Goal: Task Accomplishment & Management: Use online tool/utility

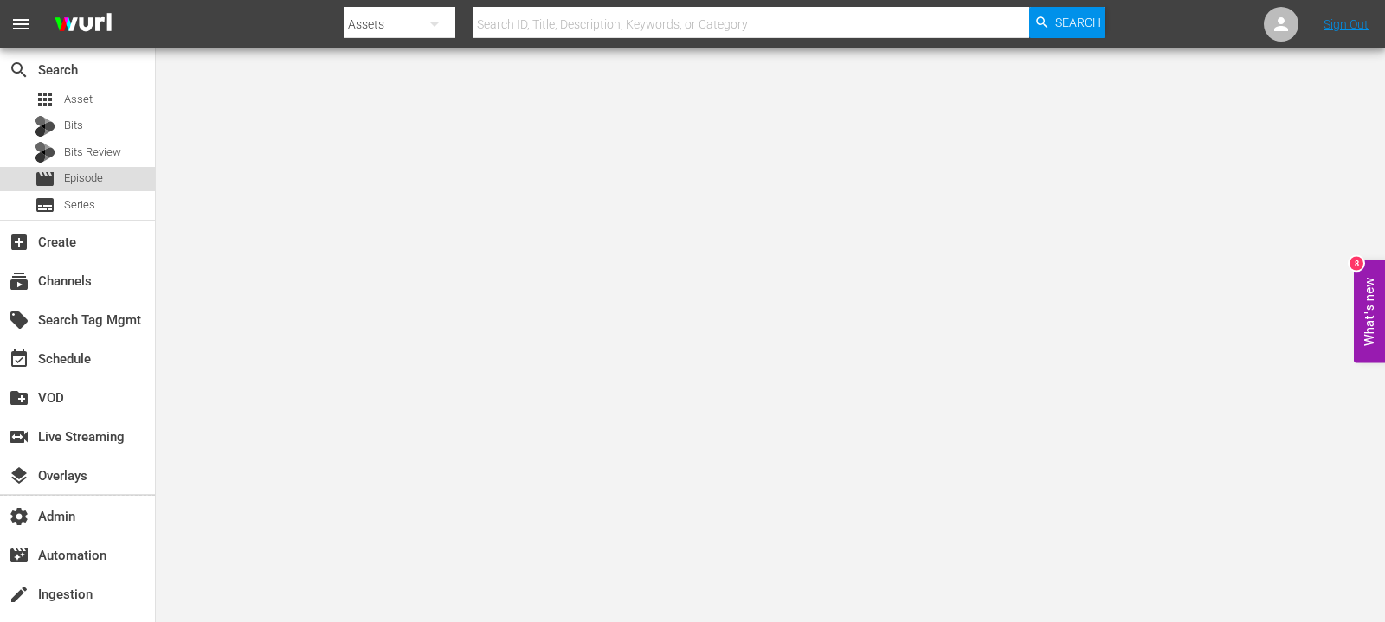
click at [108, 180] on div "movie Episode" at bounding box center [77, 179] width 155 height 24
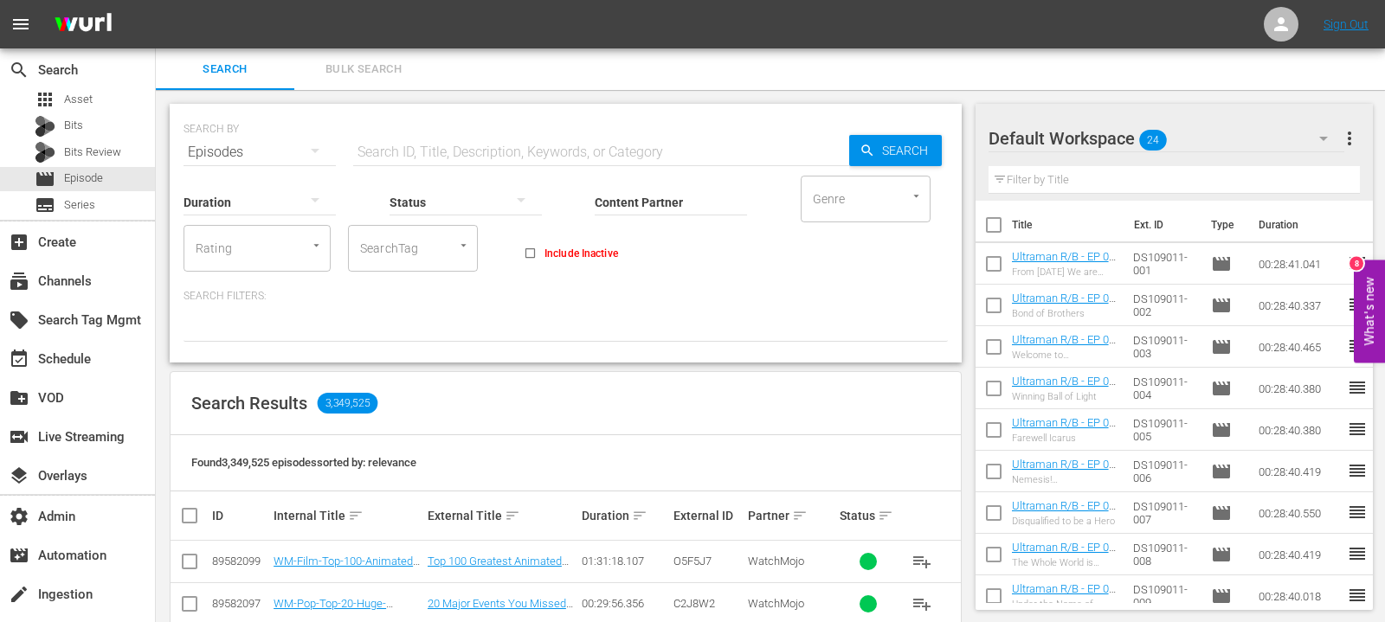
click at [369, 250] on input "SearchTag" at bounding box center [389, 248] width 66 height 31
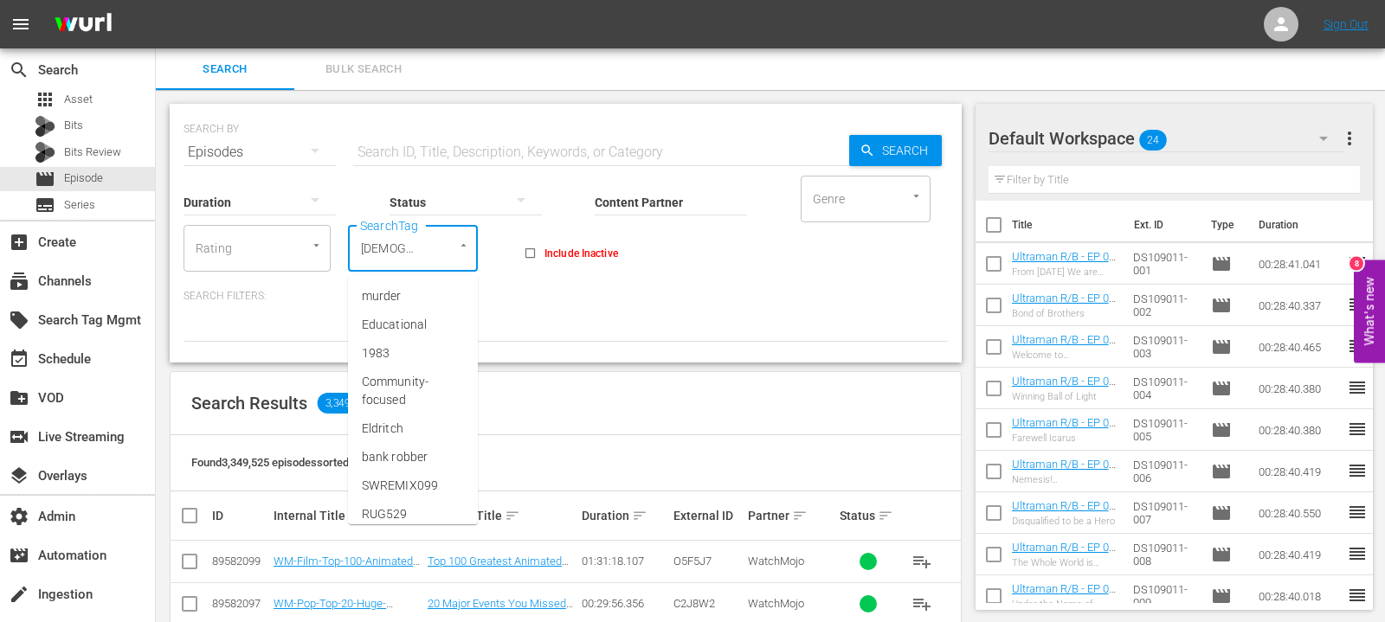
type input "ISJT"
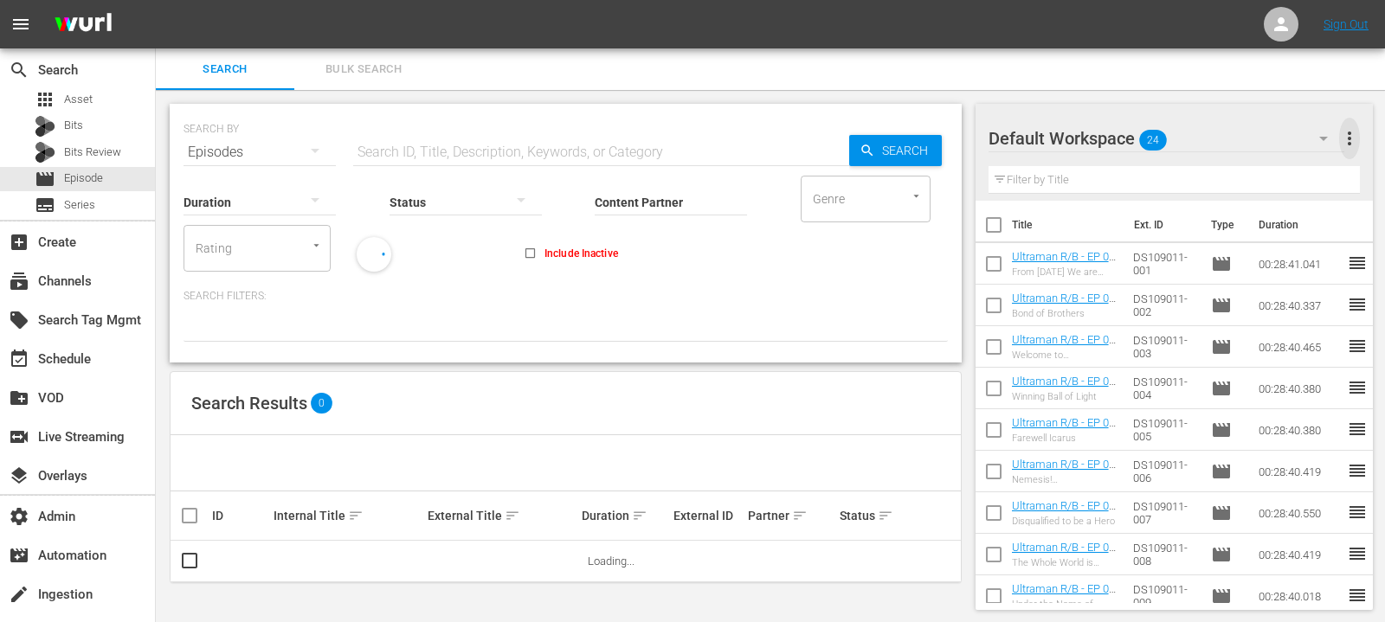
click at [1347, 143] on span "more_vert" at bounding box center [1349, 138] width 21 height 21
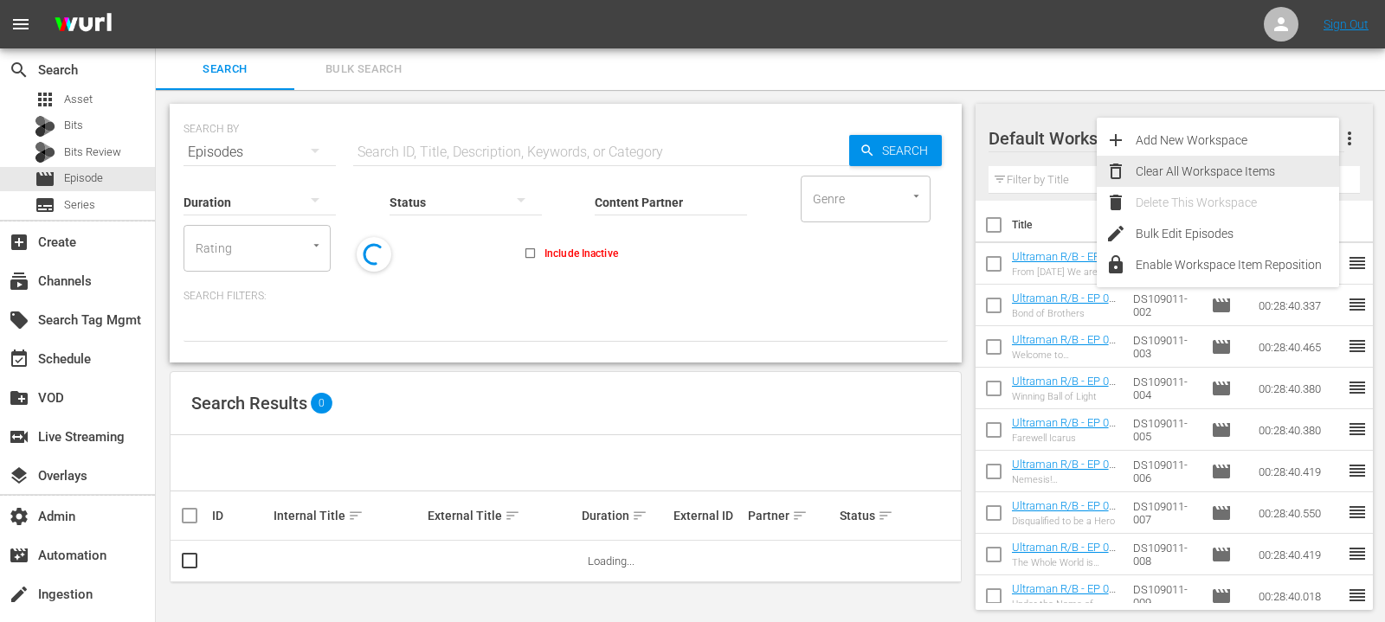
click at [1236, 175] on div "Clear All Workspace Items" at bounding box center [1237, 171] width 203 height 31
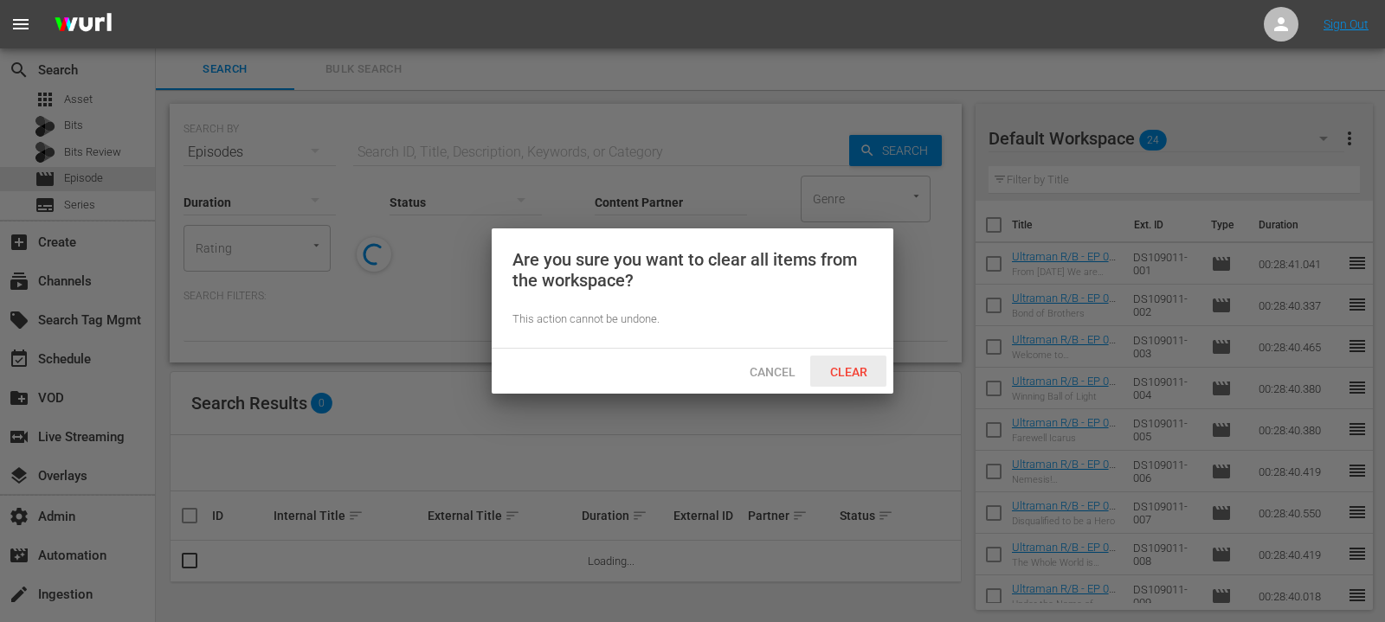
click at [858, 365] on span "Clear" at bounding box center [848, 372] width 65 height 14
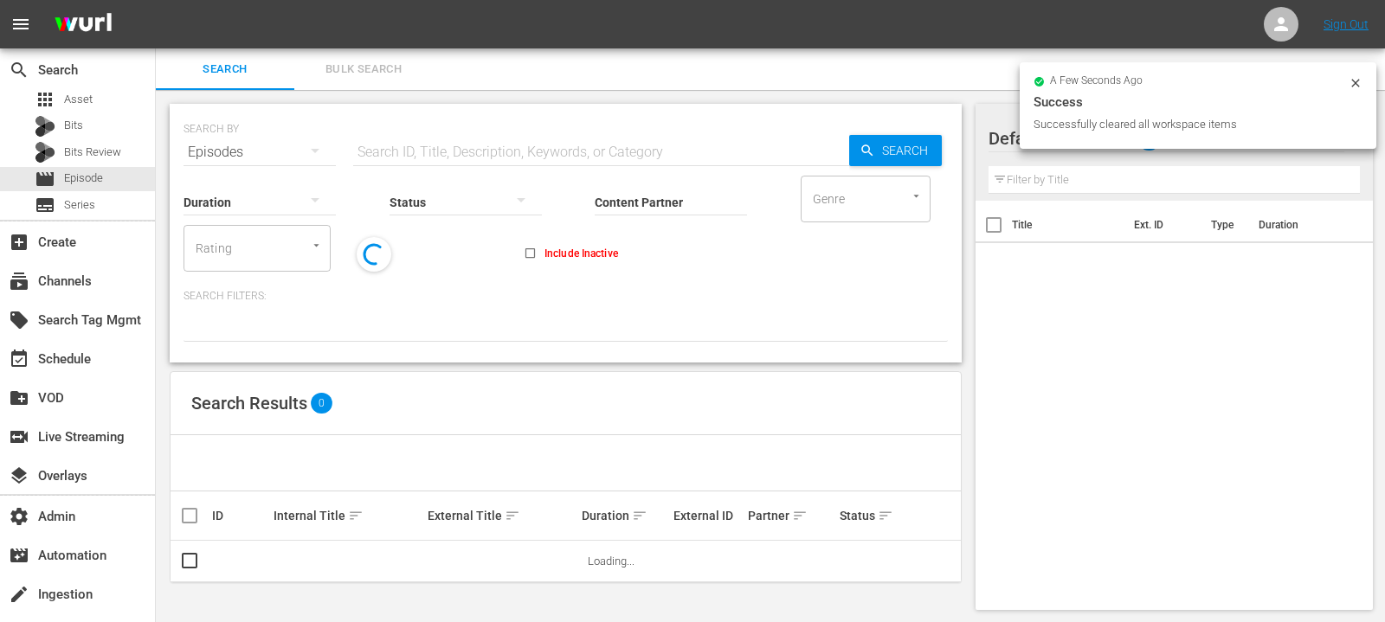
click at [1358, 81] on icon at bounding box center [1356, 83] width 14 height 14
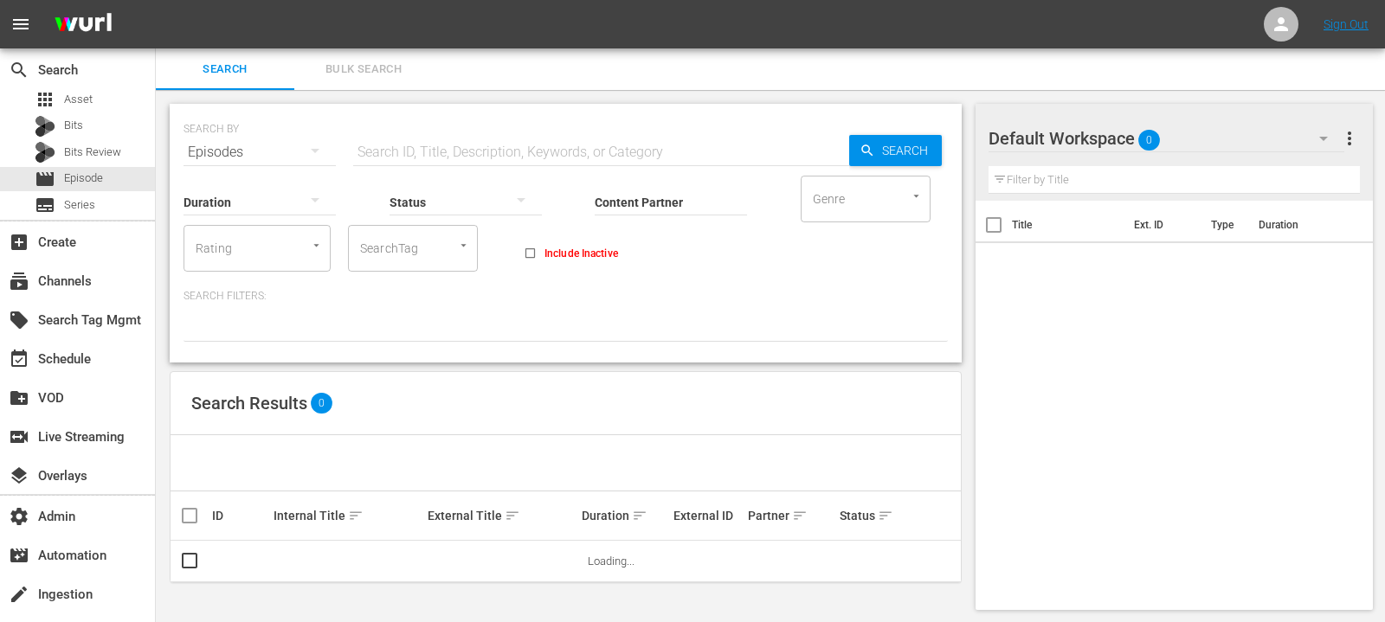
click at [819, 79] on div "Search Bulk Search" at bounding box center [770, 69] width 1229 height 42
click at [384, 235] on input "SearchTag" at bounding box center [389, 248] width 66 height 31
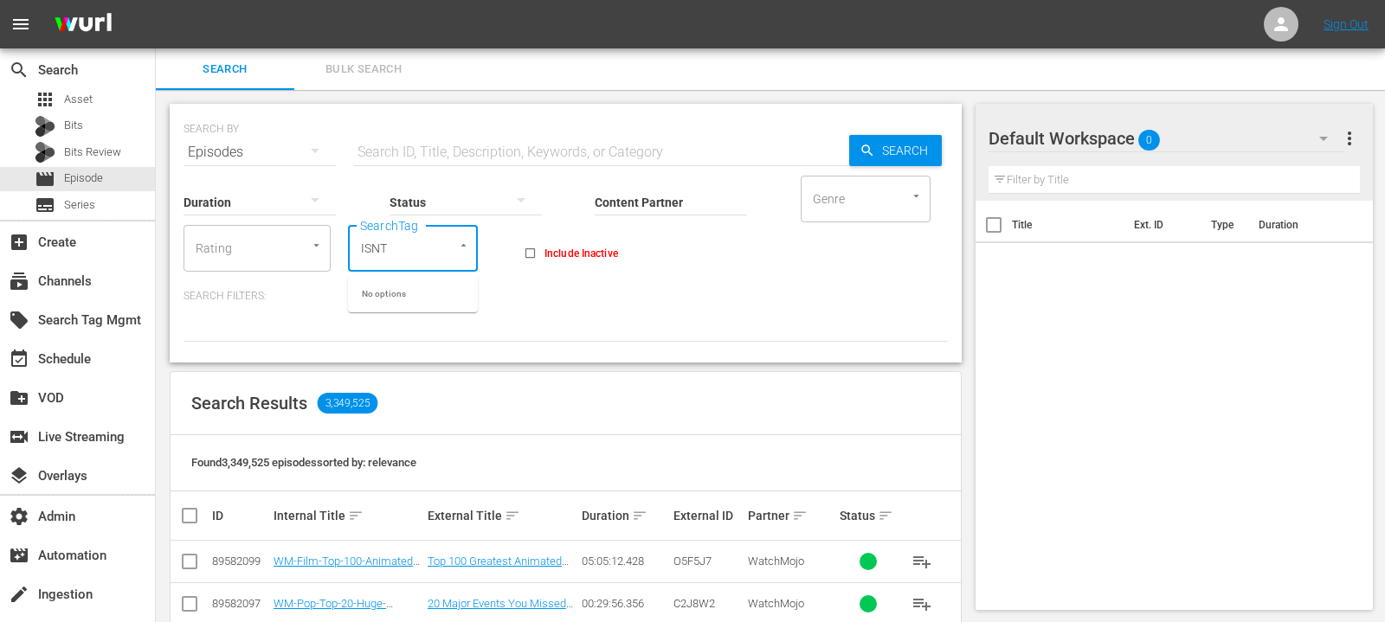
type input "ISN"
click at [407, 312] on span "Isn't It Romantic - Movies" at bounding box center [413, 305] width 102 height 36
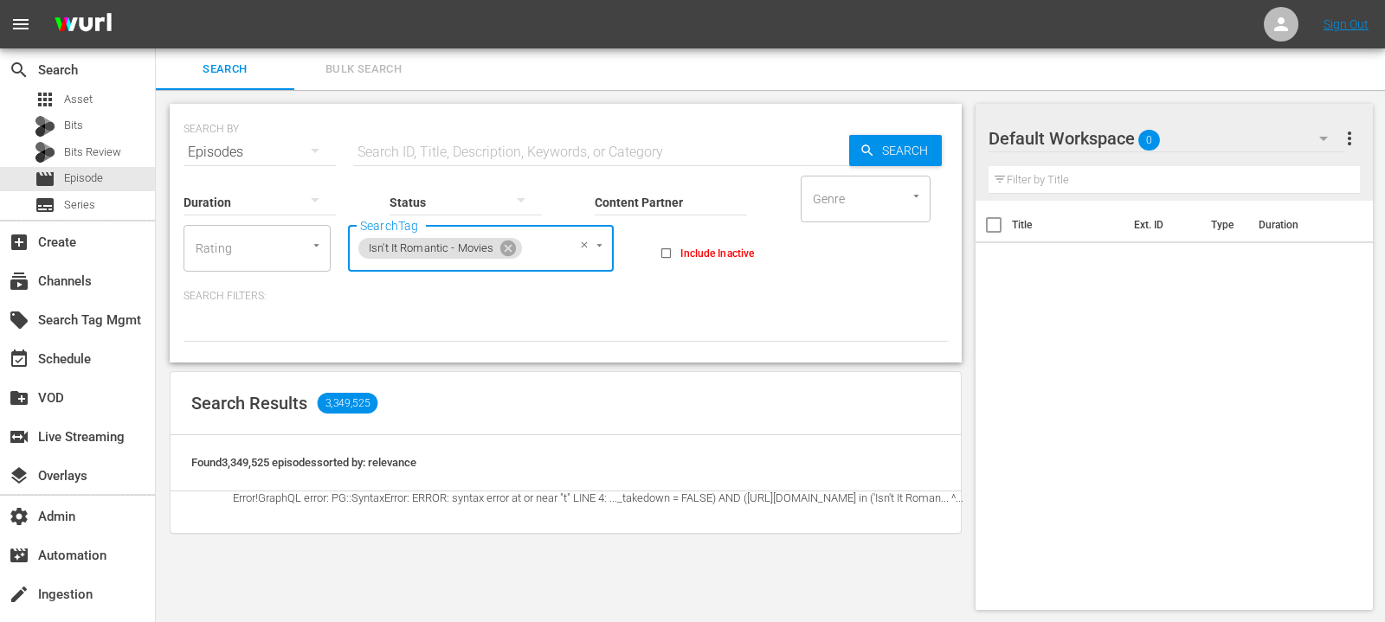
scroll to position [2, 0]
click at [602, 205] on input "Content Partner" at bounding box center [671, 202] width 152 height 62
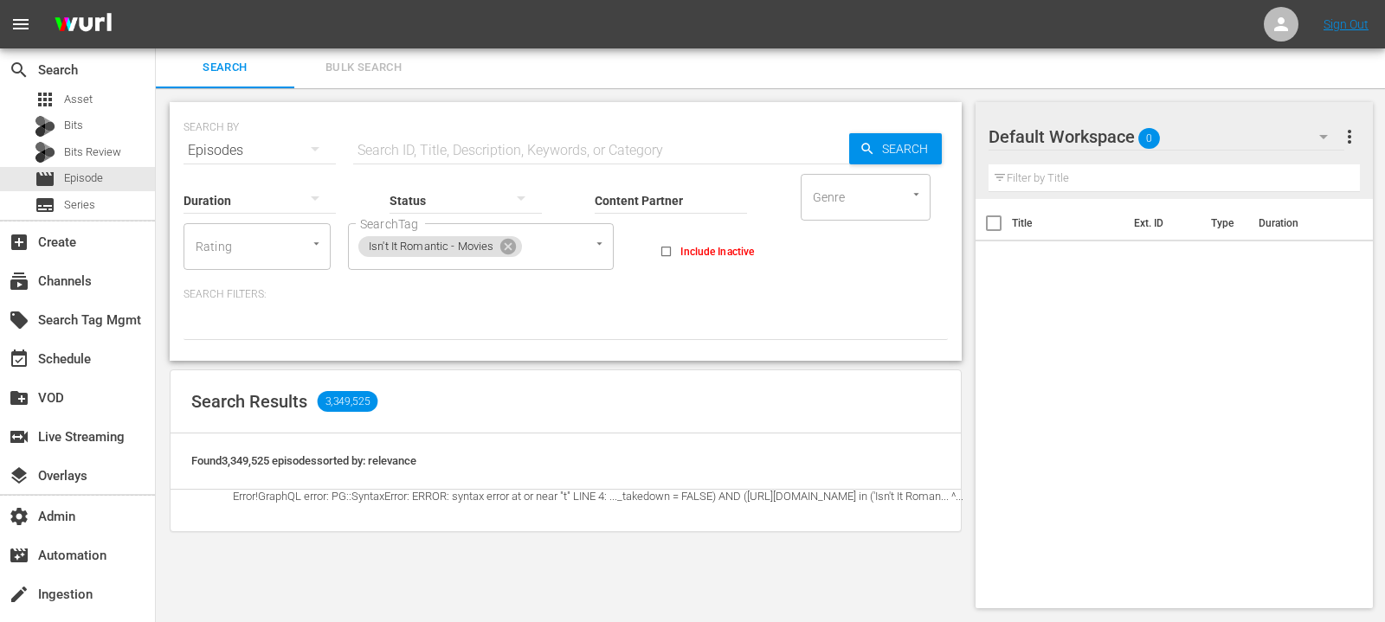
drag, startPoint x: 342, startPoint y: 471, endPoint x: 342, endPoint y: 484, distance: 13.0
click at [342, 471] on div "Found 3,349,525 episodes sorted by: relevance" at bounding box center [566, 462] width 790 height 56
click at [327, 490] on span "Error! GraphQL error: PG::SyntaxError: ERROR: syntax error at or near "t" LINE …" at bounding box center [598, 496] width 731 height 13
click at [377, 511] on td "Error! GraphQL error: PG::SyntaxError: ERROR: syntax error at or near "t" LINE …" at bounding box center [598, 511] width 772 height 42
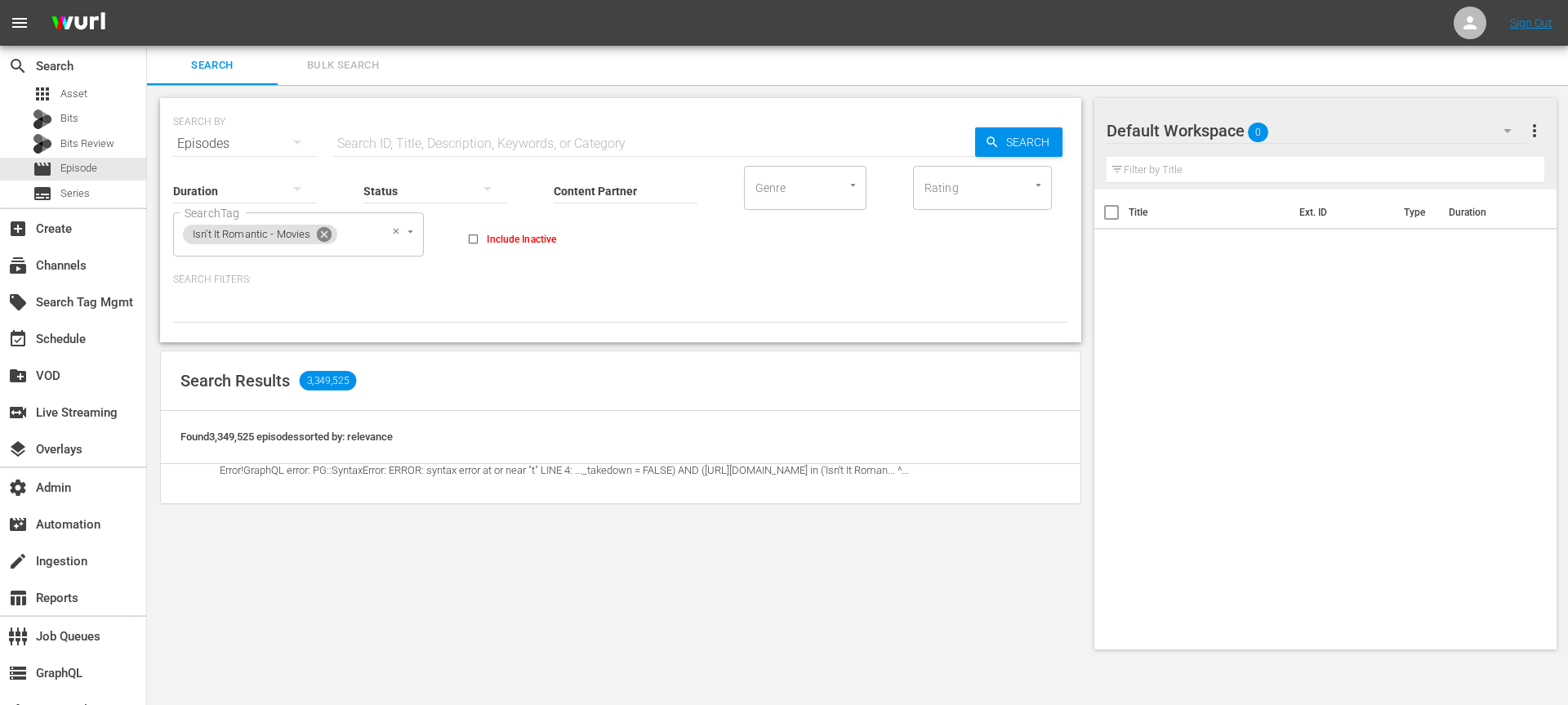
click at [324, 243] on icon at bounding box center [324, 234] width 18 height 18
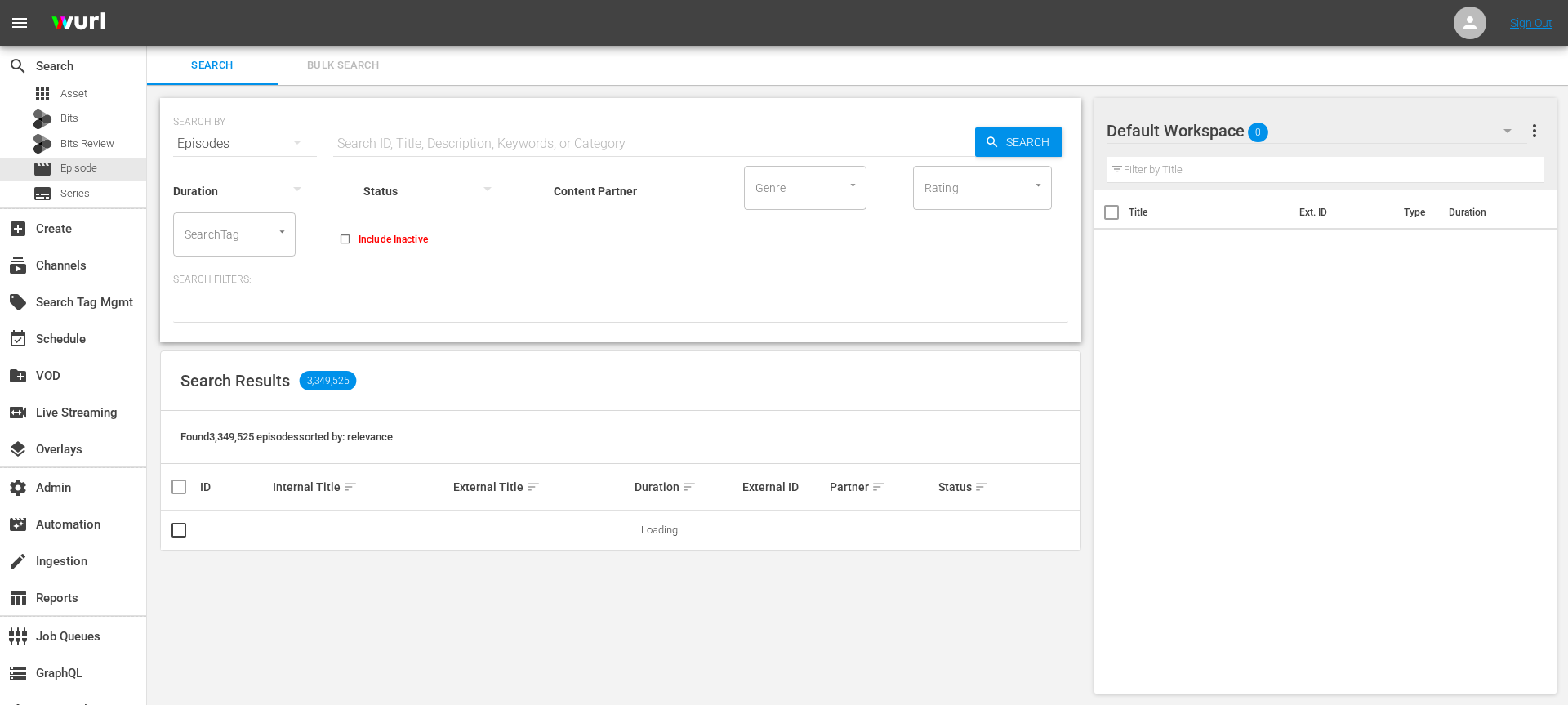
drag, startPoint x: 240, startPoint y: 240, endPoint x: 445, endPoint y: 117, distance: 239.1
click at [240, 240] on input "SearchTag" at bounding box center [211, 234] width 62 height 29
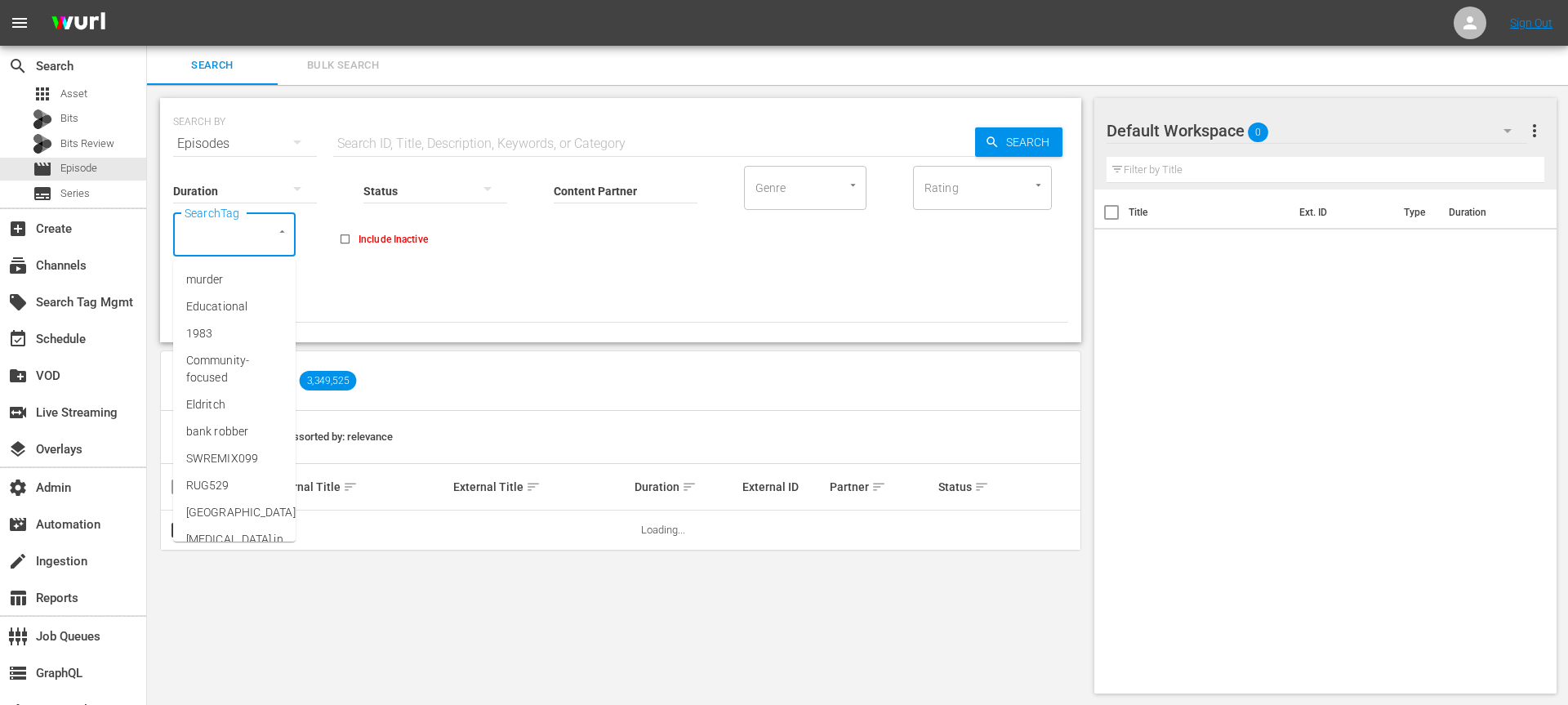
click at [400, 153] on div "Status" at bounding box center [435, 180] width 143 height 59
click at [414, 143] on input "text" at bounding box center [654, 144] width 642 height 40
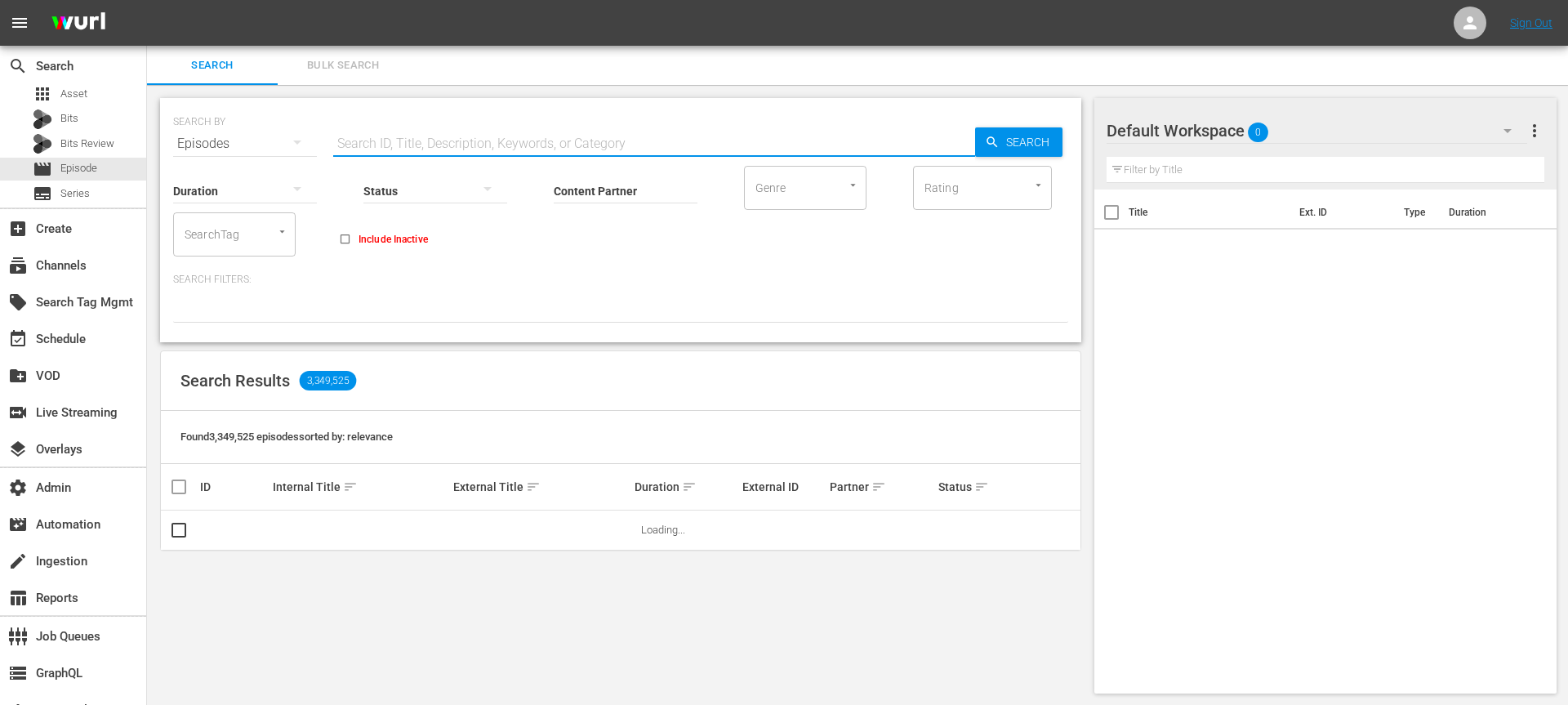
click at [414, 143] on input "text" at bounding box center [654, 144] width 642 height 40
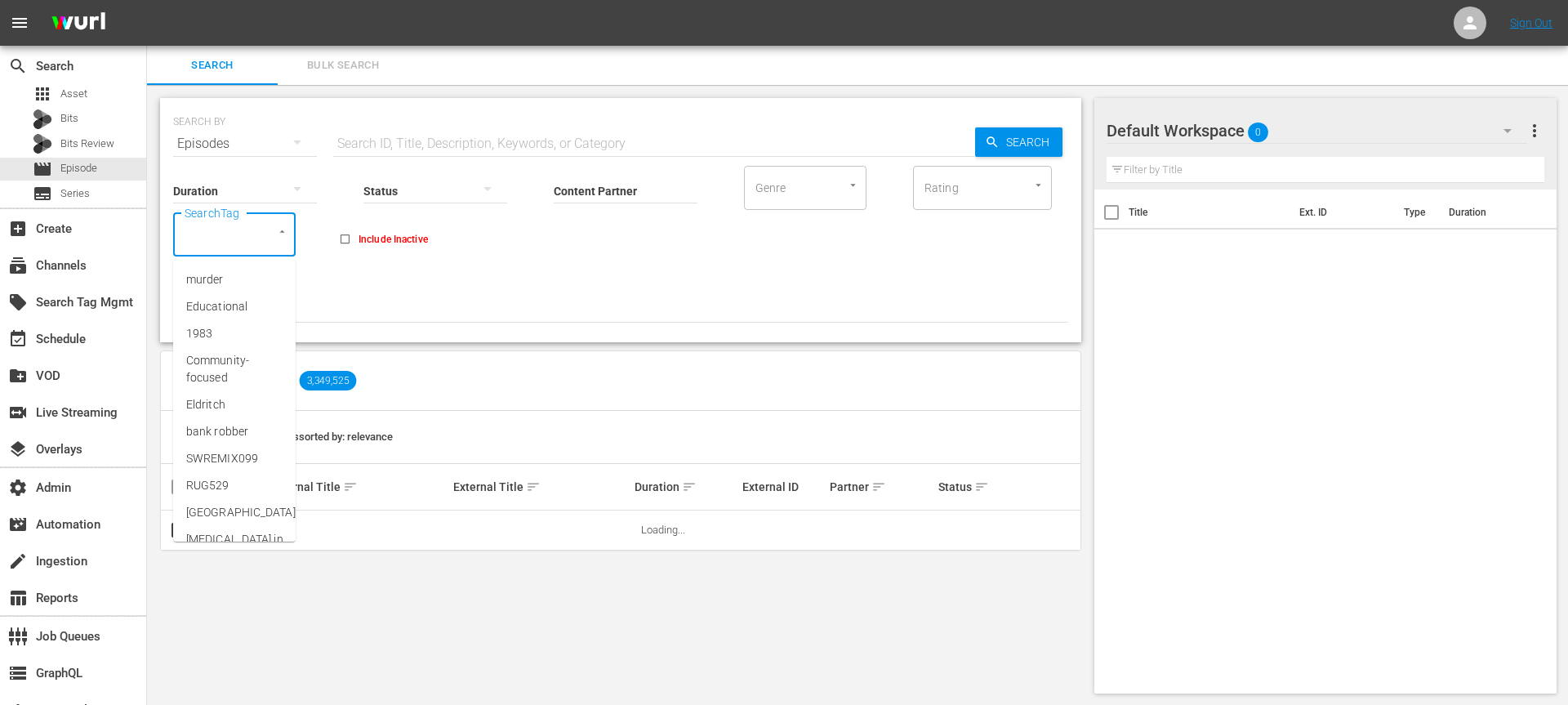
click at [222, 245] on input "SearchTag" at bounding box center [211, 234] width 62 height 29
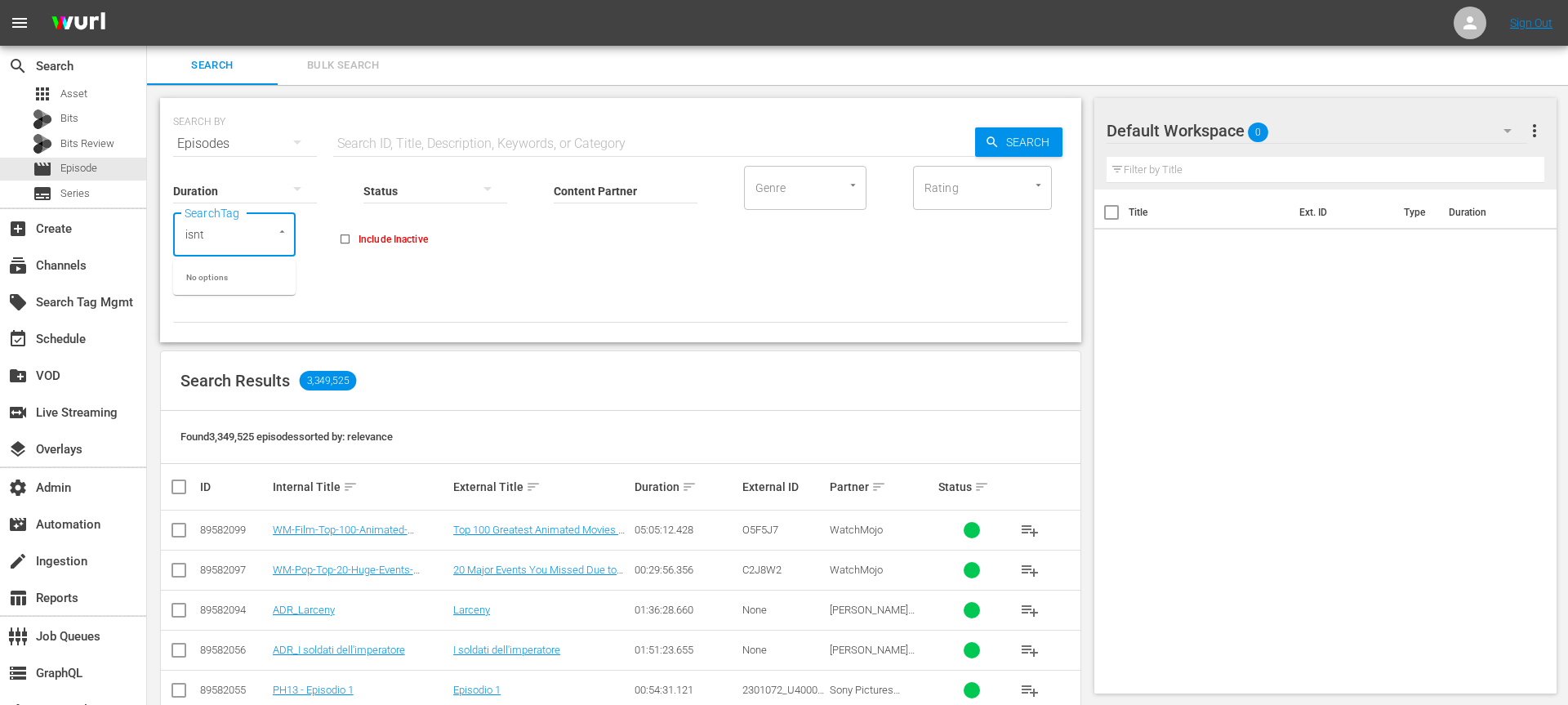
type input "isn"
click at [241, 301] on span "Isn't It Romantic - Movies" at bounding box center [234, 288] width 96 height 34
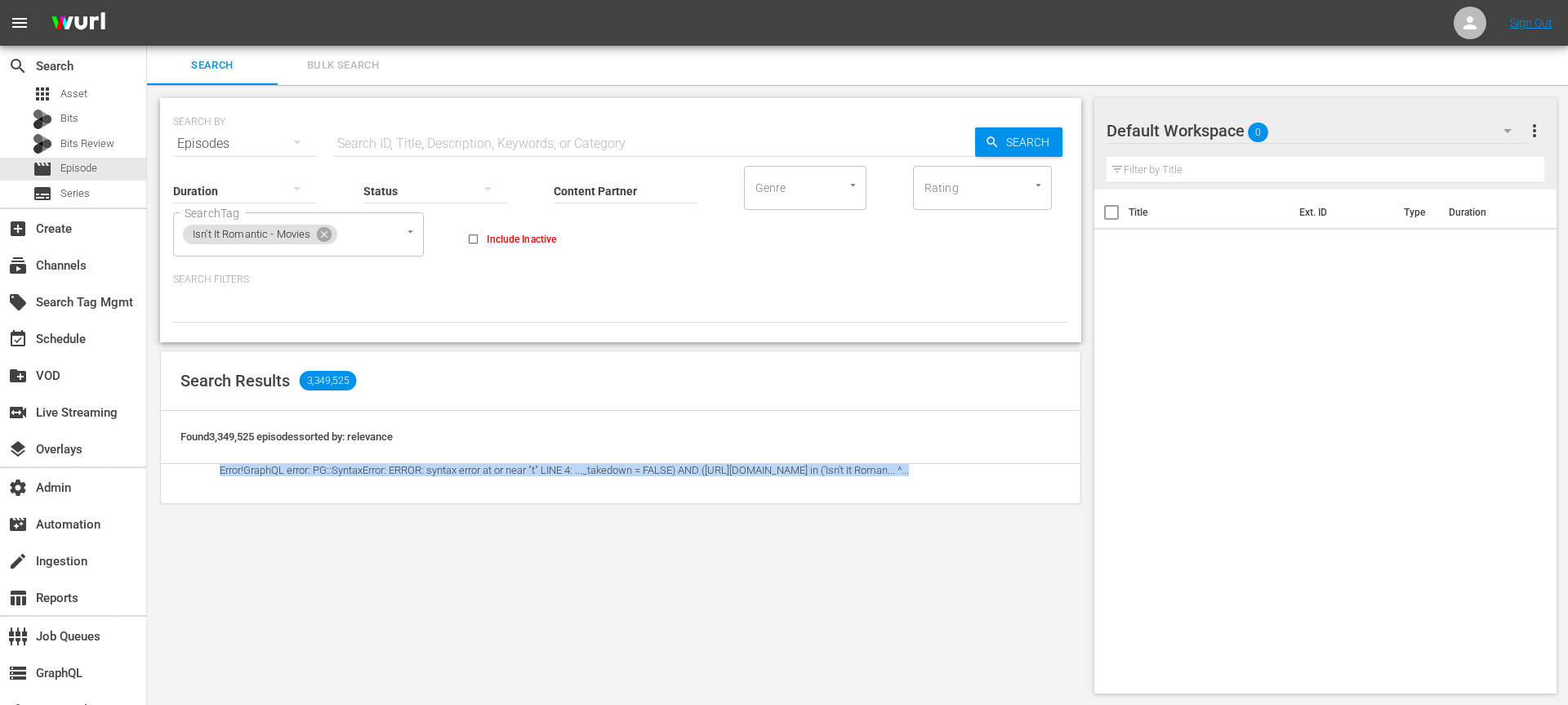
drag, startPoint x: 219, startPoint y: 471, endPoint x: 819, endPoint y: 483, distance: 600.1
click at [819, 483] on td "Error! GraphQL error: PG::SyntaxError: ERROR: syntax error at or near "t" LINE …" at bounding box center [564, 484] width 728 height 40
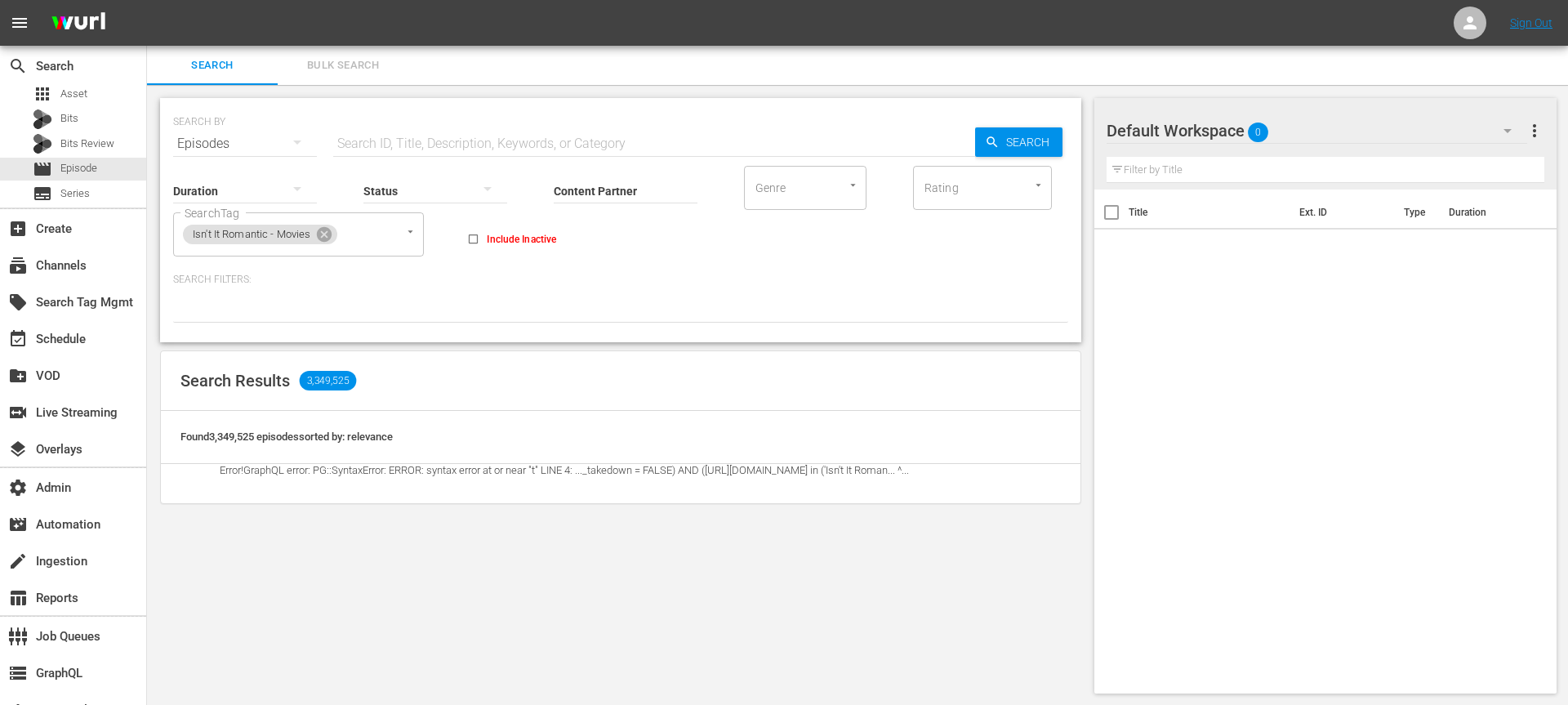
click at [901, 470] on span "Error! GraphQL error: PG::SyntaxError: ERROR: syntax error at or near "t" LINE …" at bounding box center [564, 470] width 690 height 12
click at [366, 486] on td "Error! GraphQL error: PG::SyntaxError: ERROR: syntax error at or near "t" LINE …" at bounding box center [564, 484] width 728 height 40
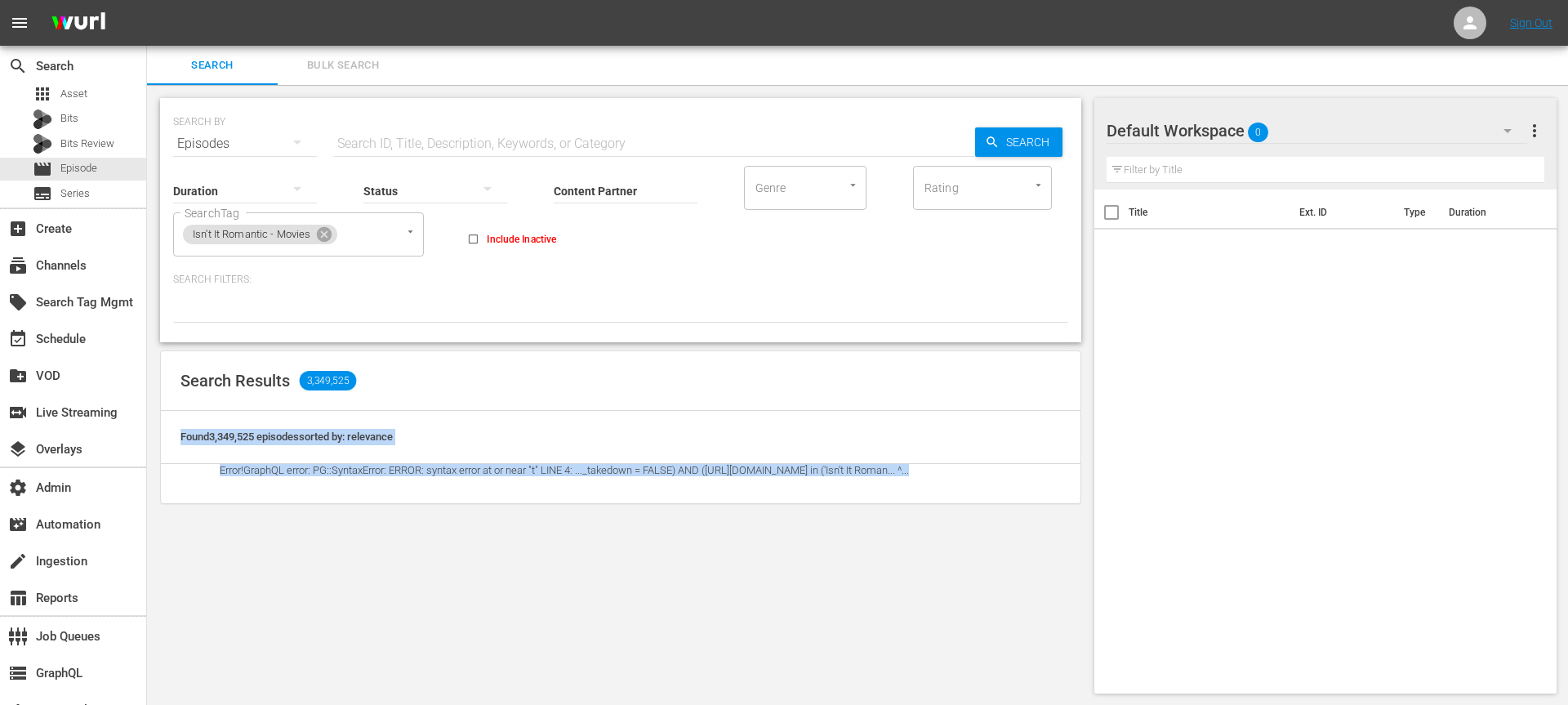
drag, startPoint x: 896, startPoint y: 478, endPoint x: 474, endPoint y: 401, distance: 429.0
click at [475, 401] on div "Search Results 3,349,525 Found 3,349,525 episodes sorted by: relevance Error! G…" at bounding box center [621, 427] width 921 height 154
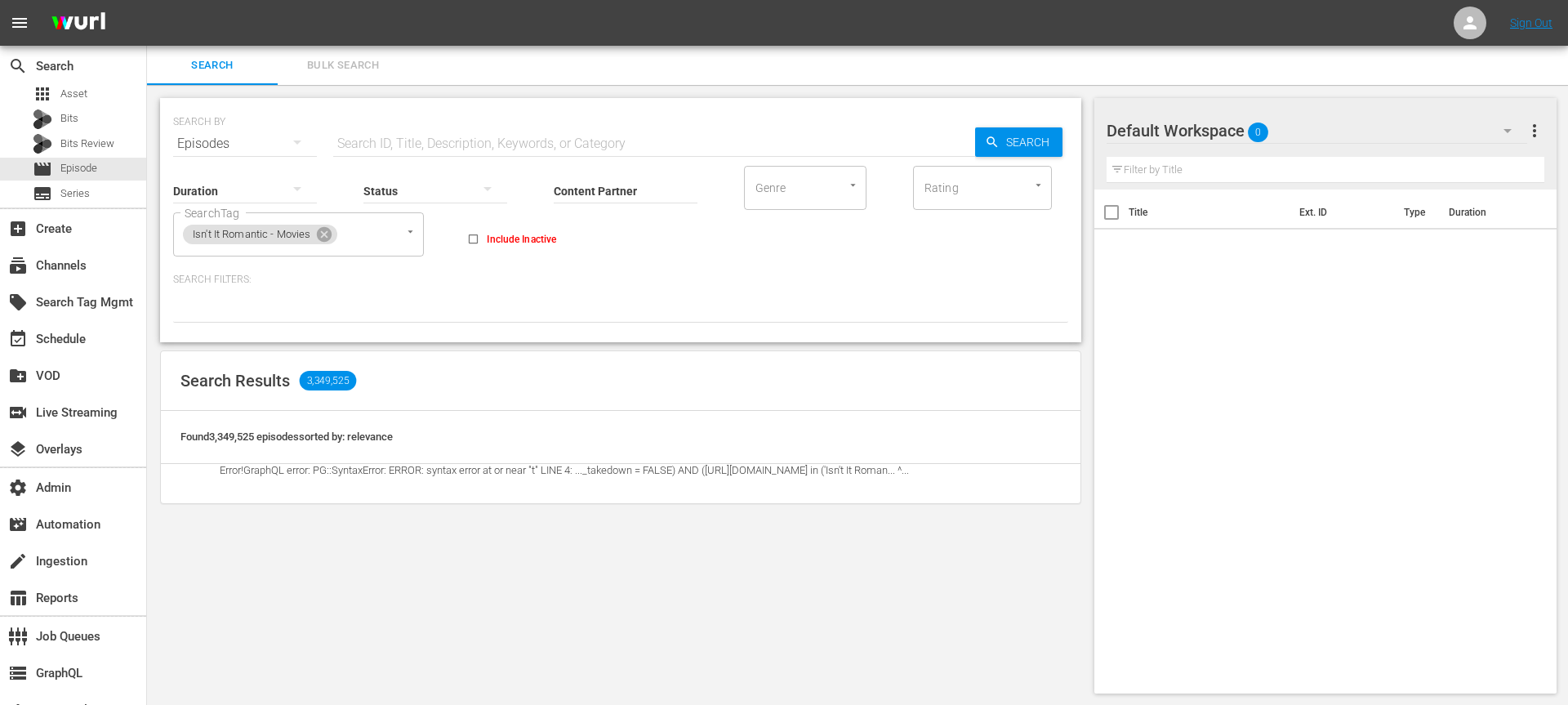
click at [432, 439] on div "Found 3,349,525 episodes sorted by: relevance" at bounding box center [621, 437] width 920 height 53
click at [394, 457] on div "Found 3,349,525 episodes sorted by: relevance" at bounding box center [621, 437] width 920 height 53
click at [343, 487] on td "Error! GraphQL error: PG::SyntaxError: ERROR: syntax error at or near "t" LINE …" at bounding box center [564, 484] width 728 height 40
click at [316, 480] on td "Error! GraphQL error: PG::SyntaxError: ERROR: syntax error at or near "t" LINE …" at bounding box center [564, 484] width 728 height 40
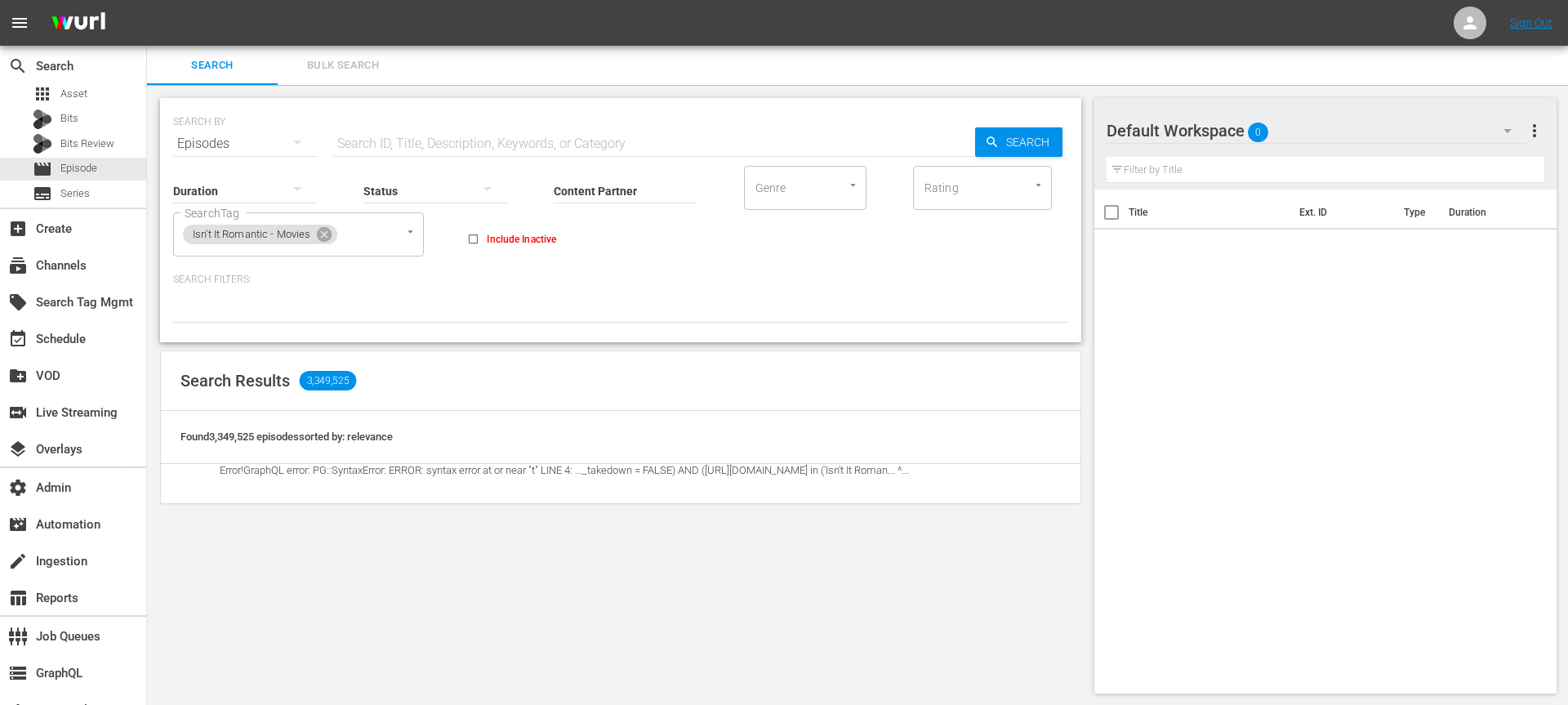
click at [319, 474] on span "Error! GraphQL error: PG::SyntaxError: ERROR: syntax error at or near "t" LINE …" at bounding box center [564, 470] width 690 height 12
click at [197, 239] on span "Isn't It Romantic - Movies" at bounding box center [251, 234] width 137 height 14
click at [477, 494] on td "Error! GraphQL error: PG::SyntaxError: ERROR: syntax error at or near "t" LINE …" at bounding box center [564, 484] width 728 height 40
click at [737, 473] on span "Error! GraphQL error: PG::SyntaxError: ERROR: syntax error at or near "t" LINE …" at bounding box center [564, 470] width 690 height 12
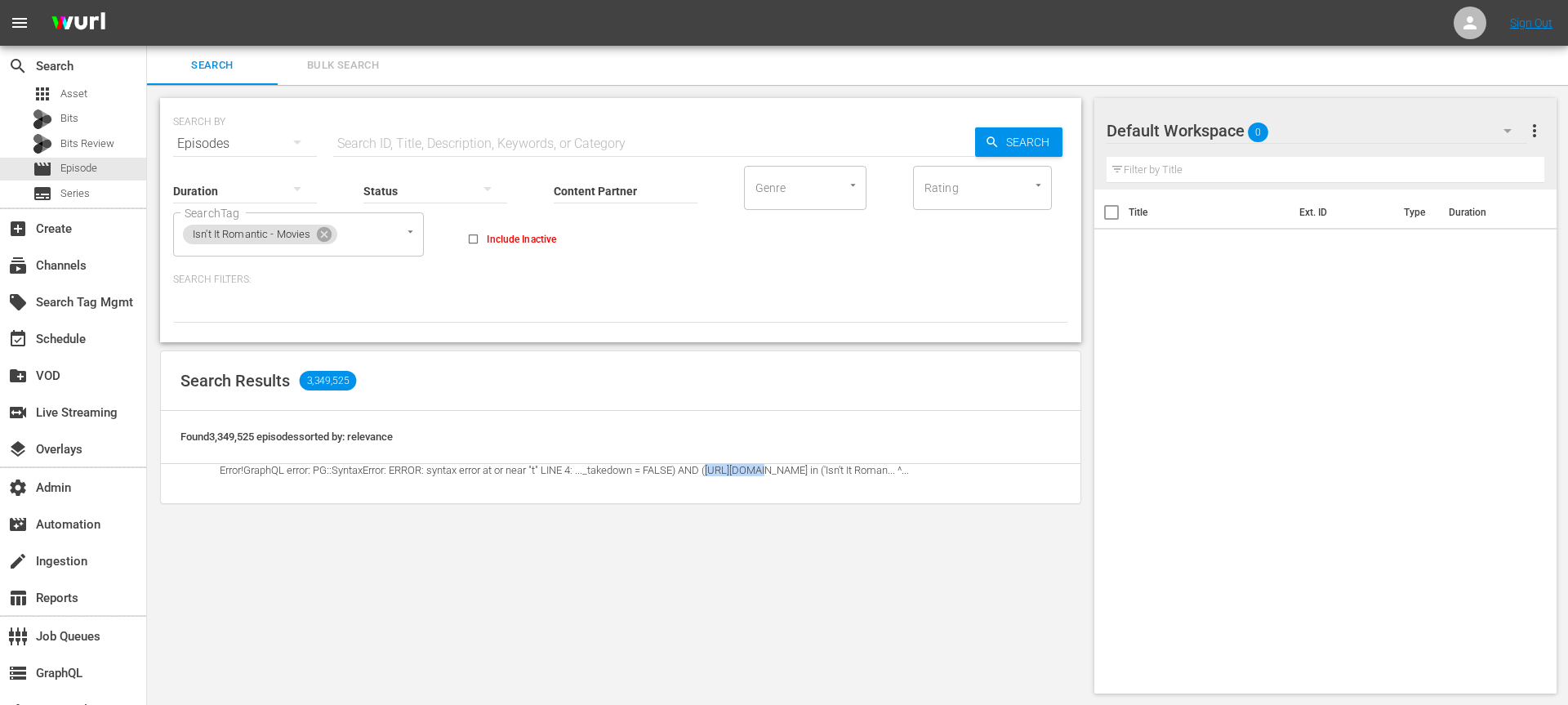
click at [737, 473] on span "Error! GraphQL error: PG::SyntaxError: ERROR: syntax error at or near "t" LINE …" at bounding box center [564, 470] width 690 height 12
click at [732, 518] on div "SEARCH BY Search By Episodes Search ID, Title, Description, Keywords, or Catego…" at bounding box center [621, 395] width 947 height 622
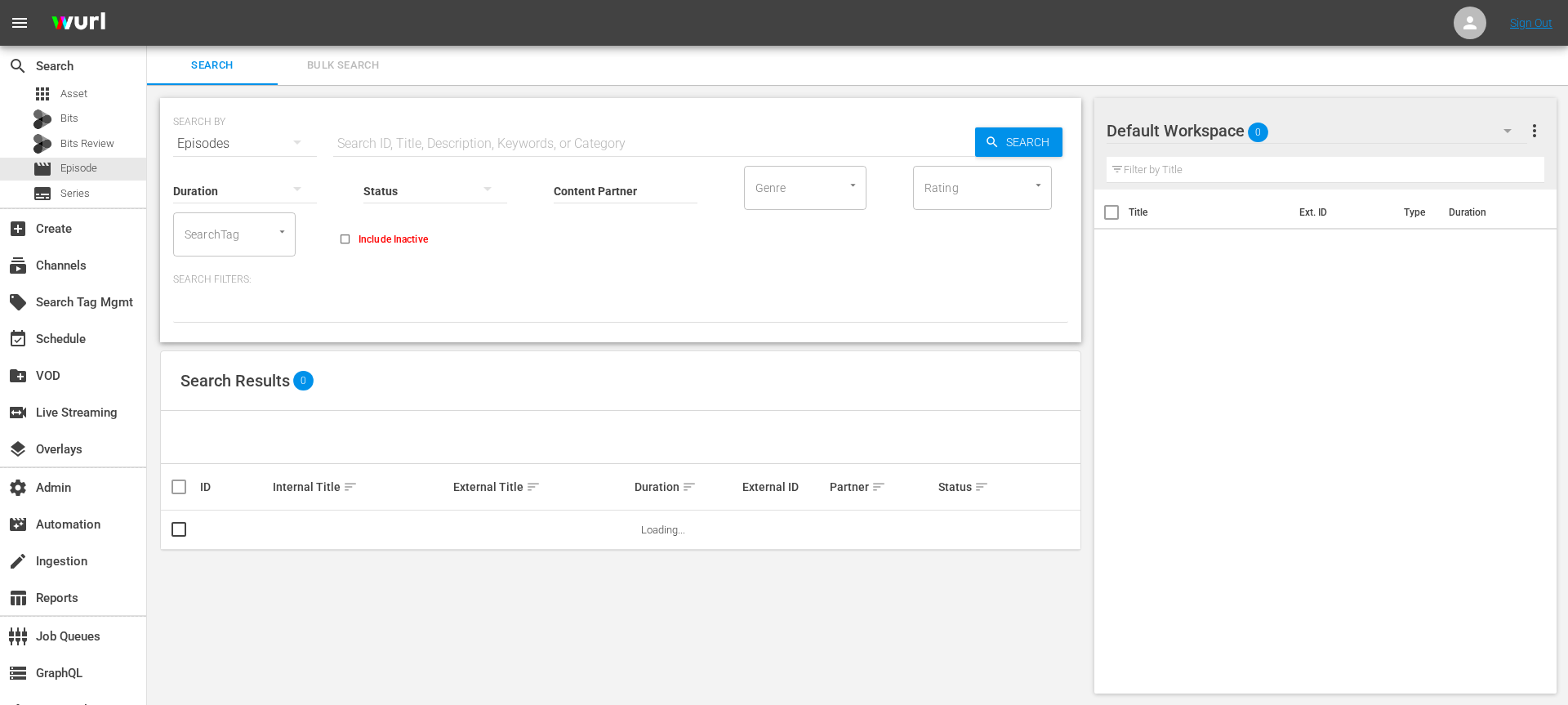
drag, startPoint x: 197, startPoint y: 240, endPoint x: 209, endPoint y: 238, distance: 12.2
click at [197, 240] on input "SearchTag" at bounding box center [211, 234] width 62 height 29
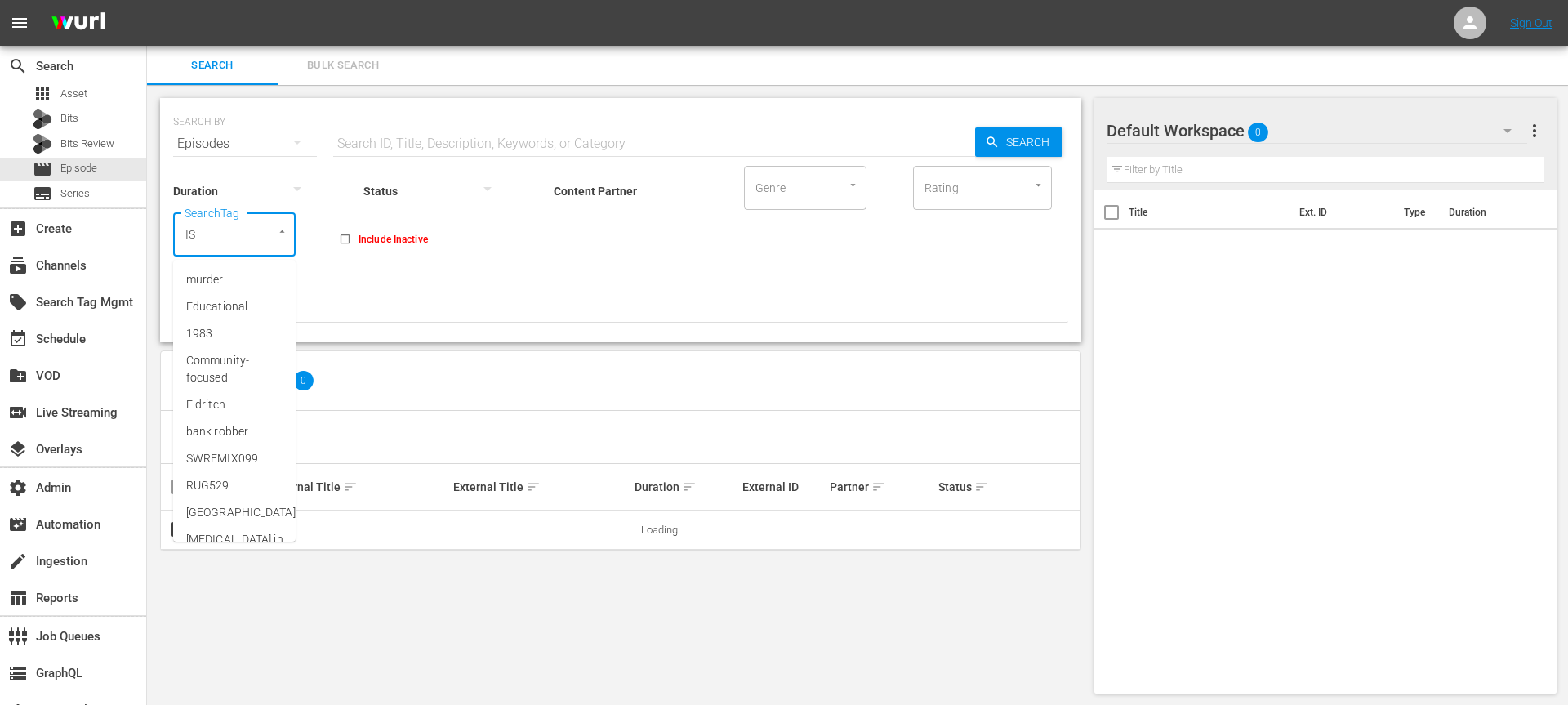
type input "ISN"
click at [220, 288] on span "Isn't It Romantic - Movies" at bounding box center [234, 288] width 96 height 34
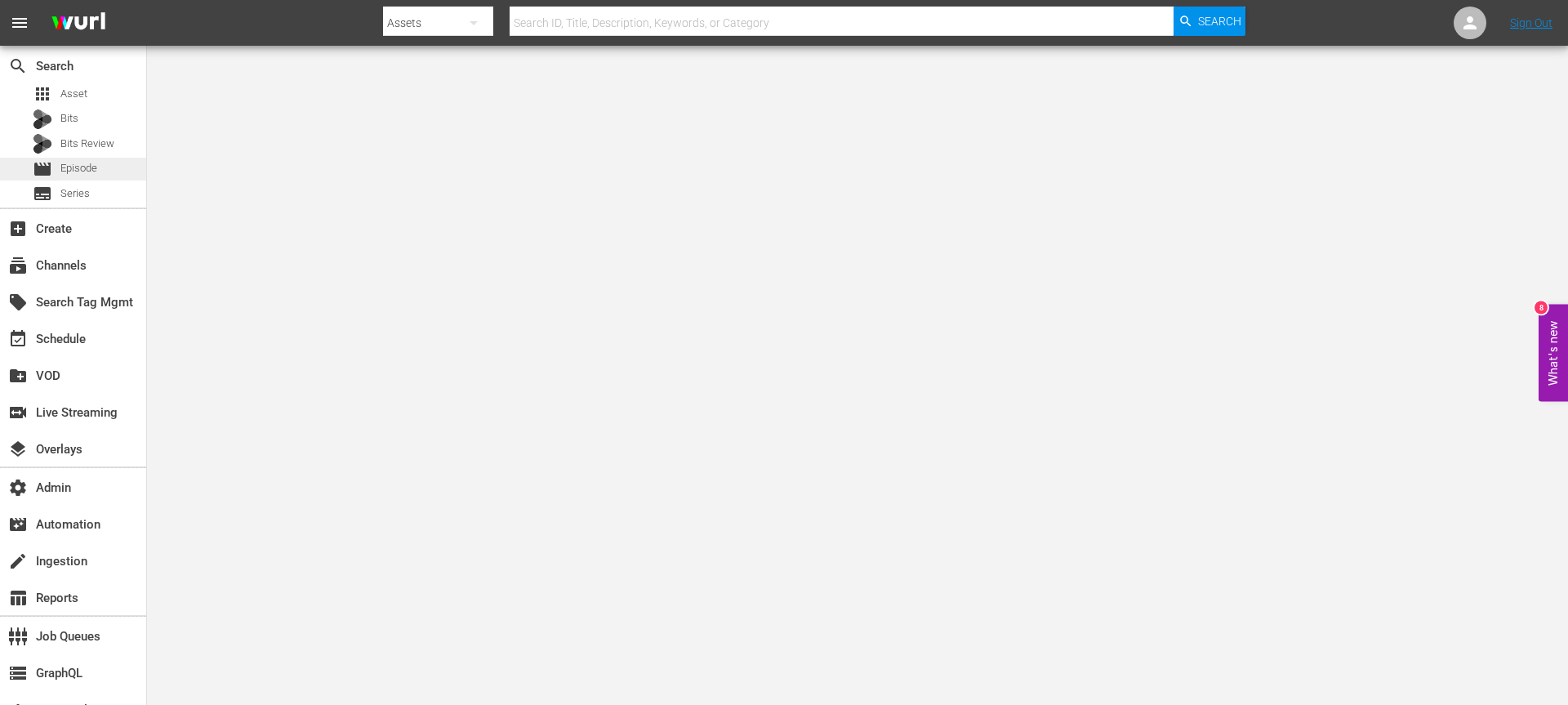
click at [72, 171] on span "Episode" at bounding box center [78, 168] width 37 height 16
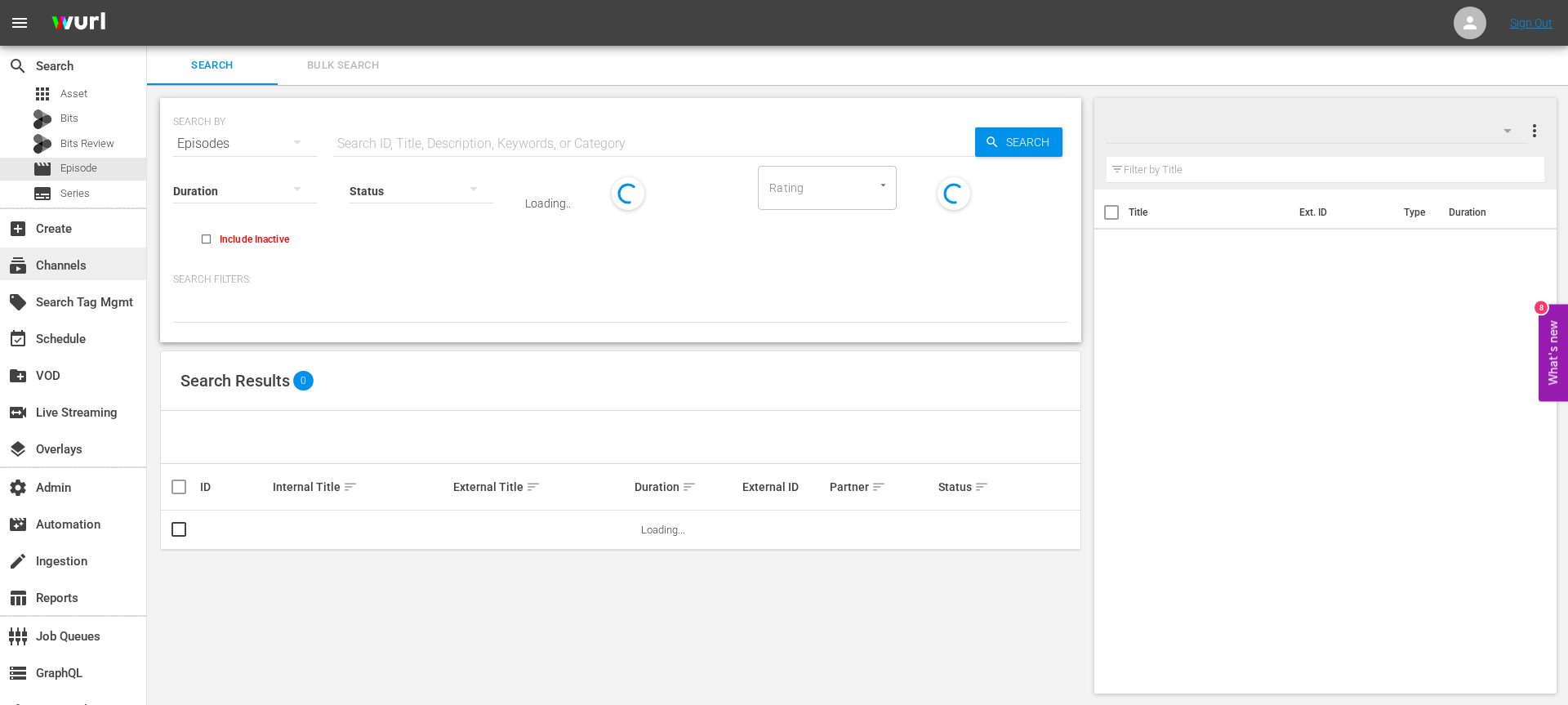
click at [68, 248] on div "subscriptions Channels" at bounding box center [73, 263] width 146 height 33
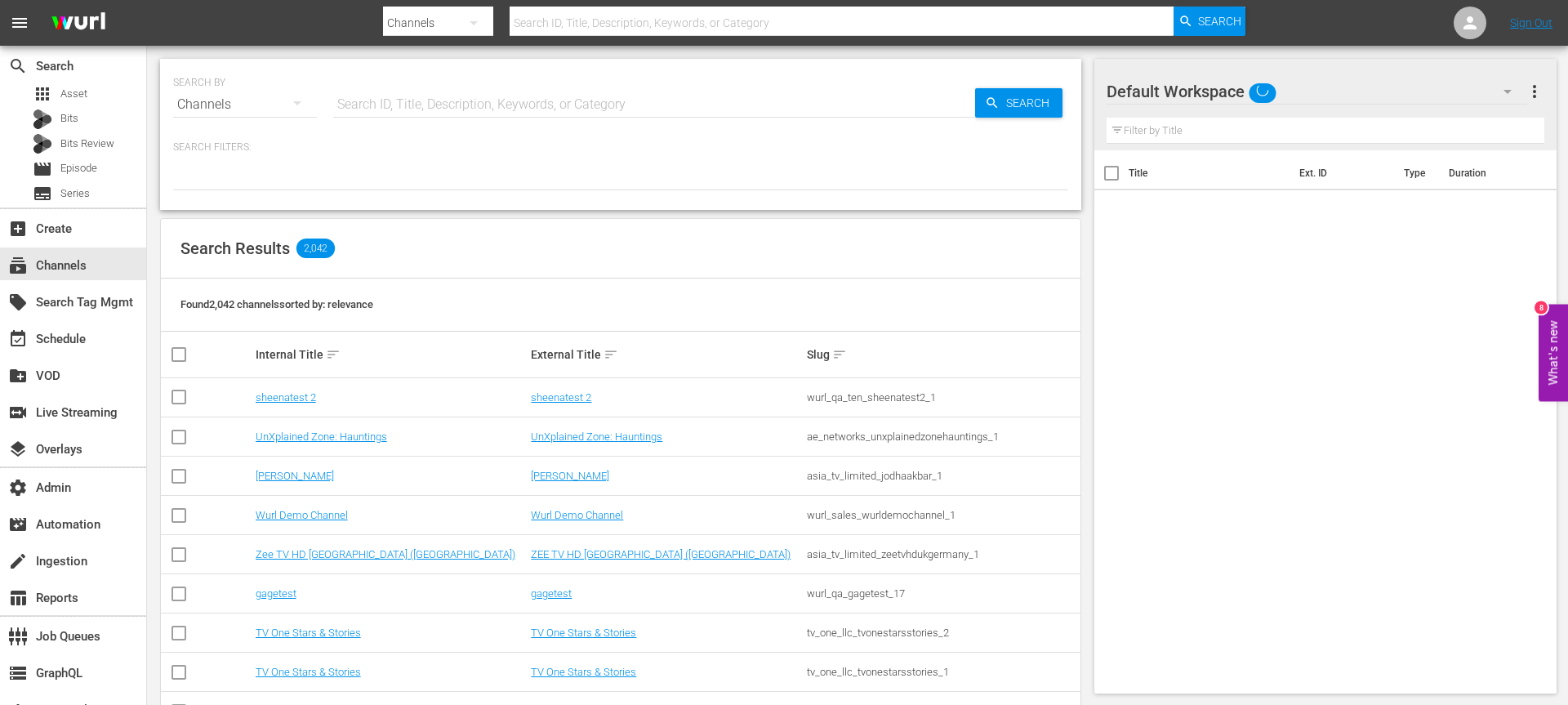
click at [409, 108] on input "text" at bounding box center [654, 105] width 642 height 40
type input "isnt"
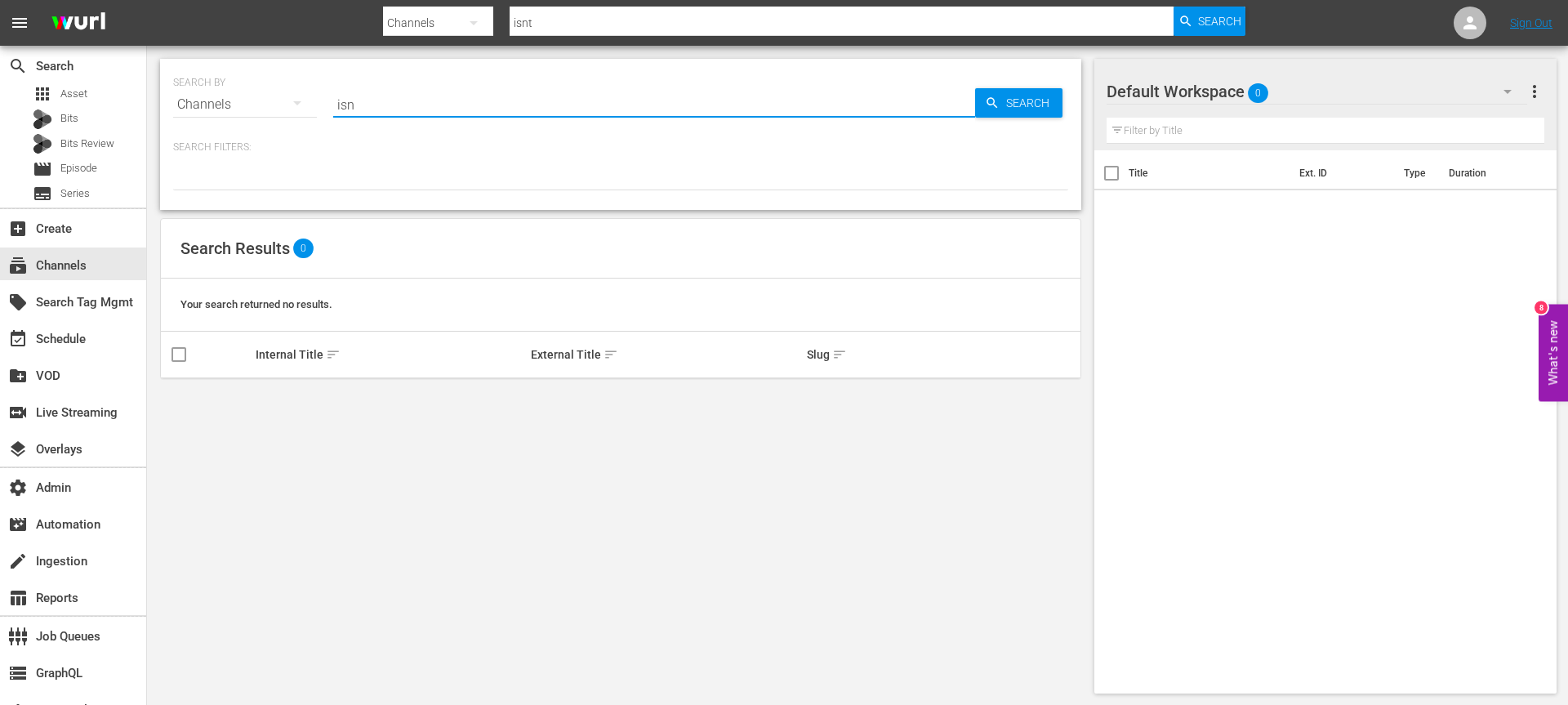
type input "isn"
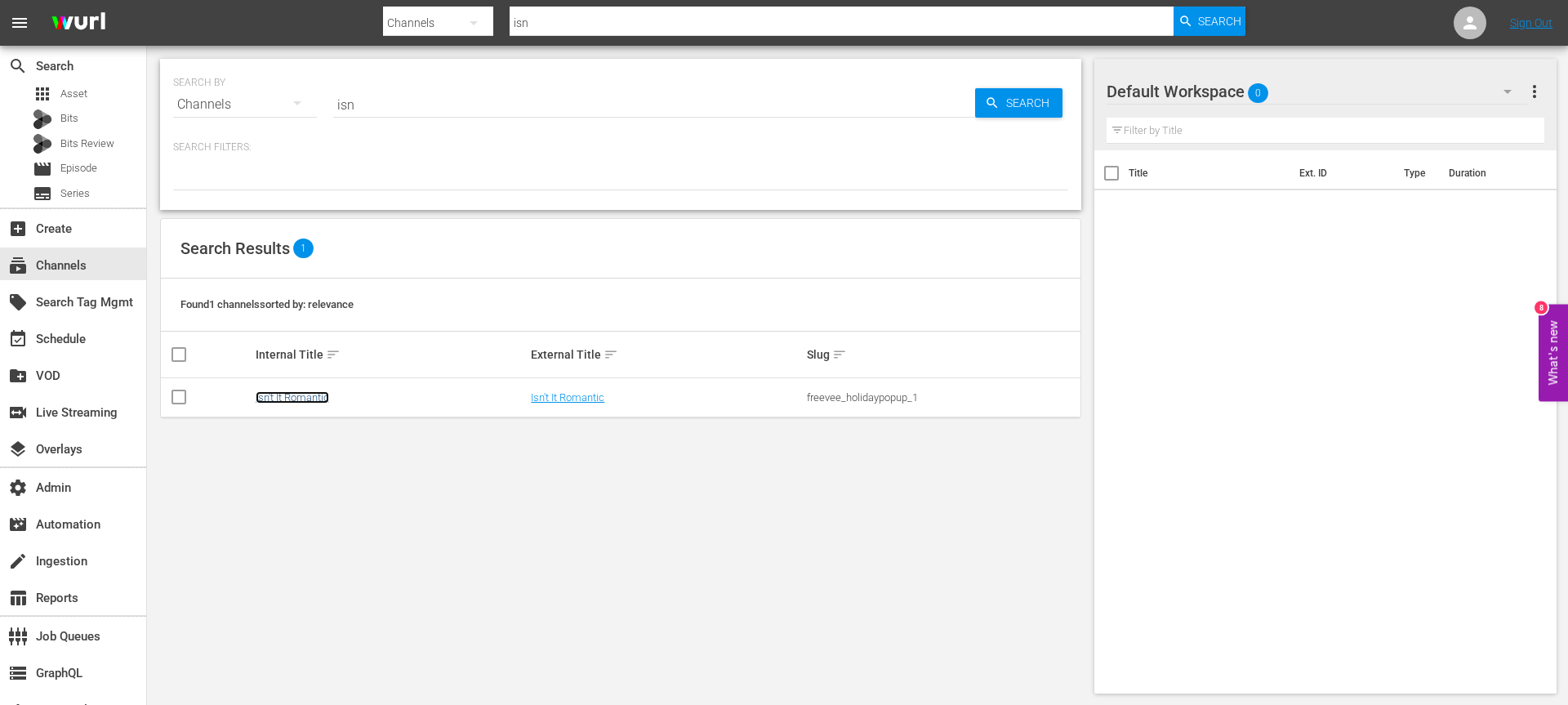
click at [307, 394] on link "Isn't It Romantic" at bounding box center [292, 397] width 74 height 12
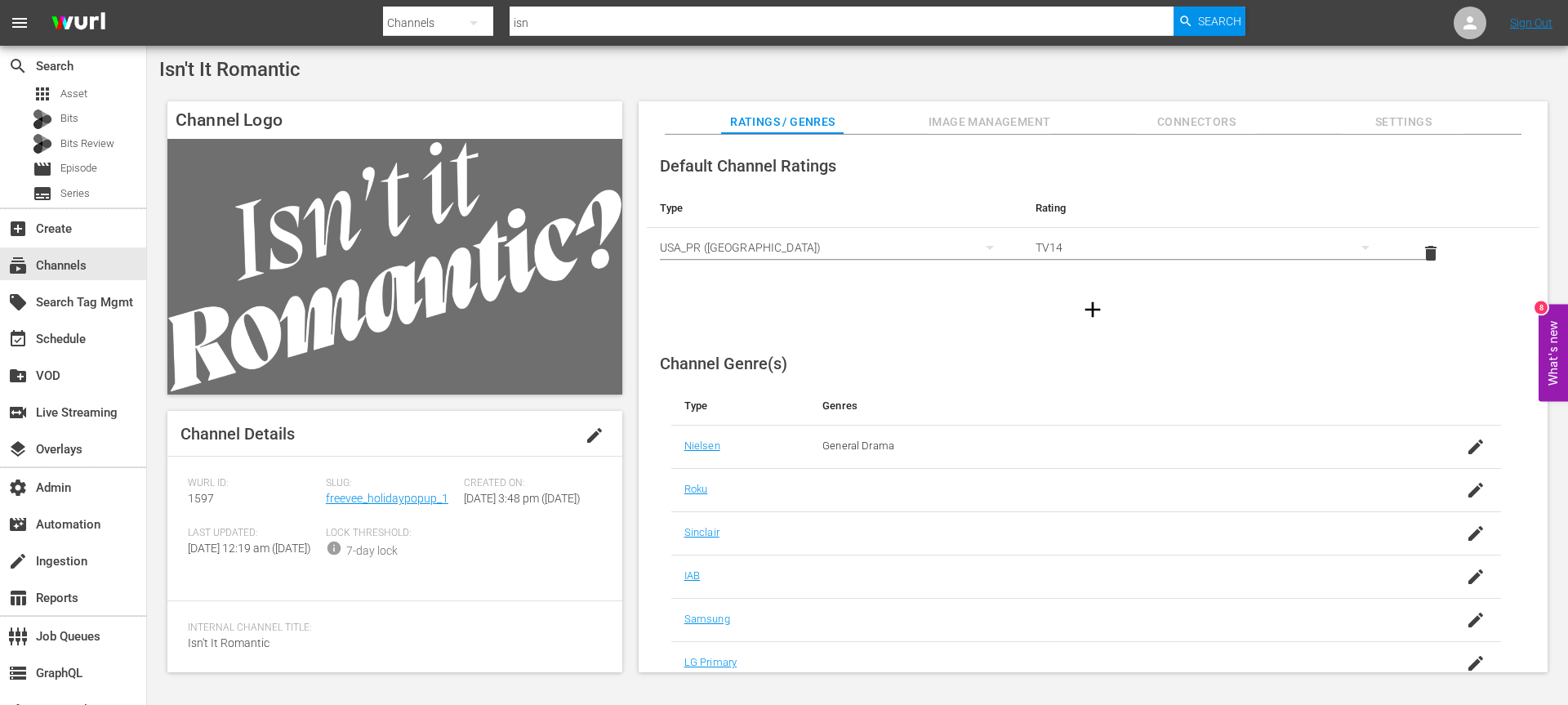
click at [350, 513] on div "Slug: freevee_holidaypopup_1" at bounding box center [394, 501] width 138 height 50
click at [354, 499] on link "freevee_holidaypopup_1" at bounding box center [387, 498] width 123 height 13
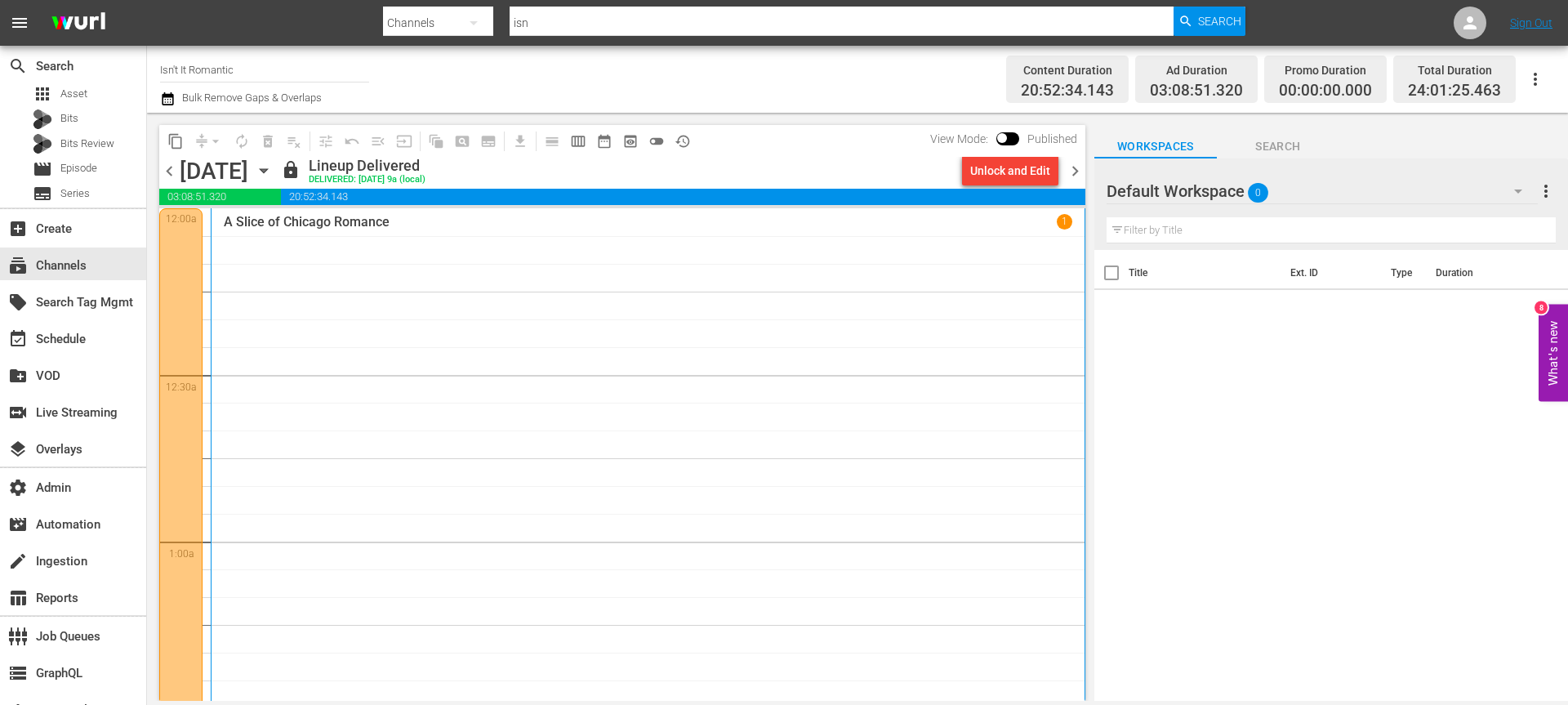
click at [239, 287] on div "A Slice of Chicago Romance 1" at bounding box center [647, 478] width 848 height 529
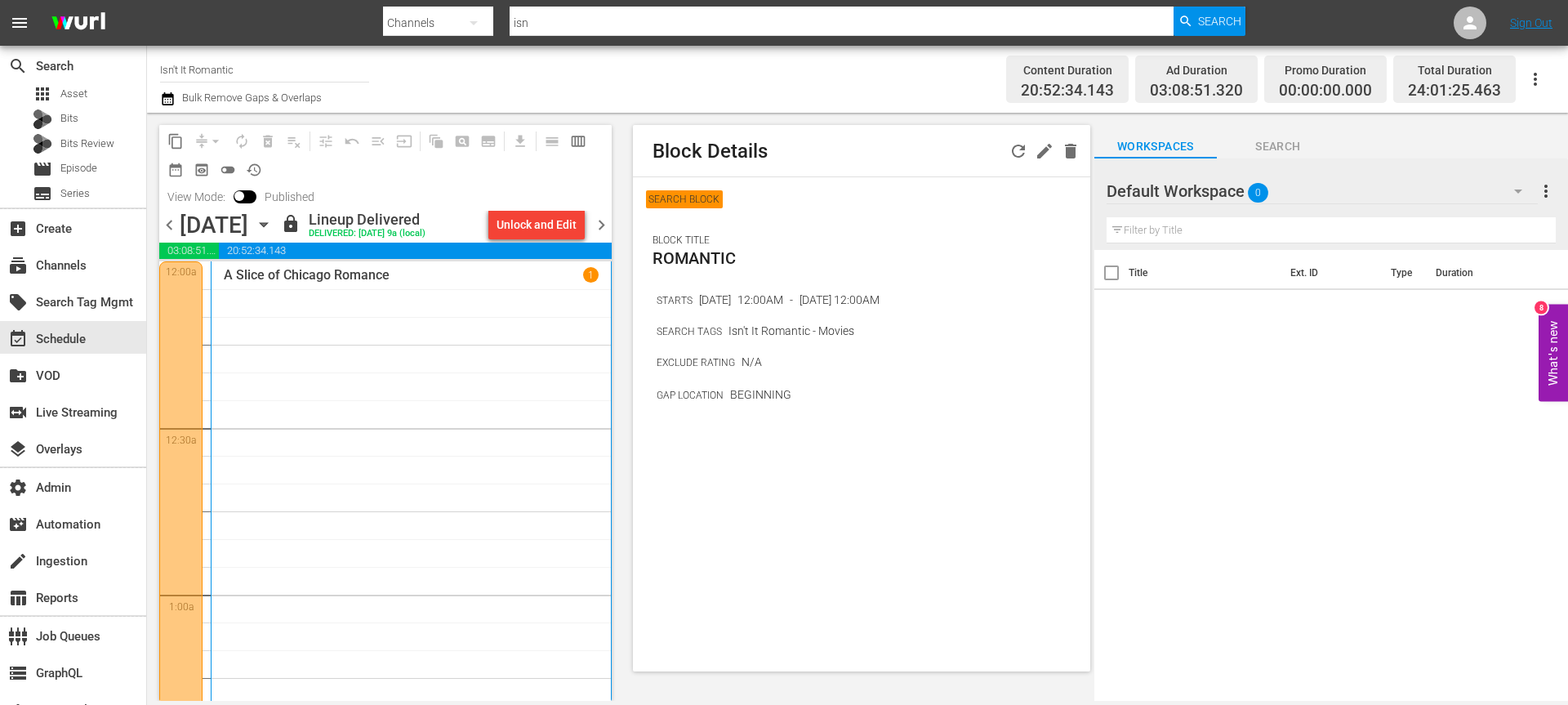
click at [738, 327] on p "Isn't It Romantic - Movies" at bounding box center [791, 331] width 125 height 13
click at [530, 402] on div "A Slice of Chicago Romance 1" at bounding box center [410, 531] width 375 height 529
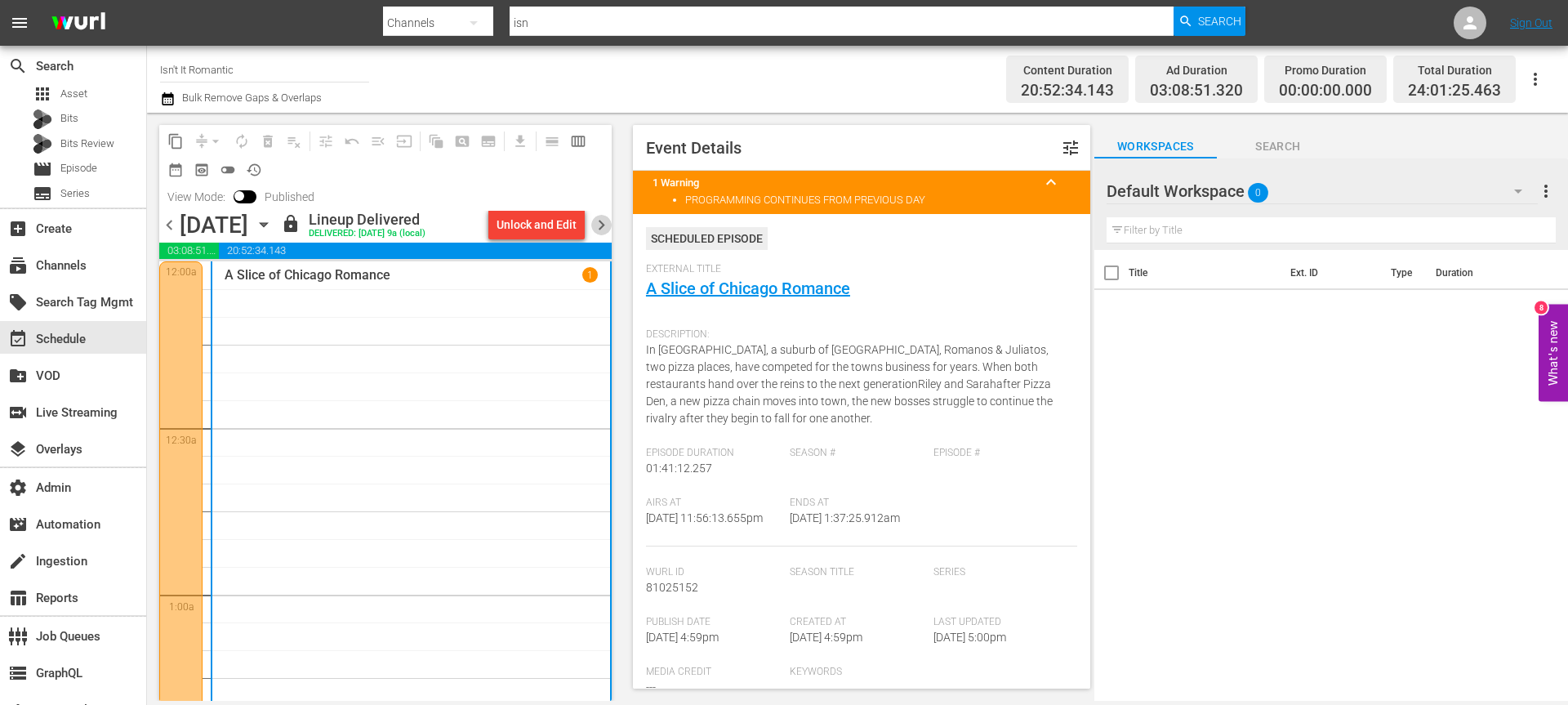
click at [605, 221] on span "chevron_right" at bounding box center [602, 226] width 21 height 21
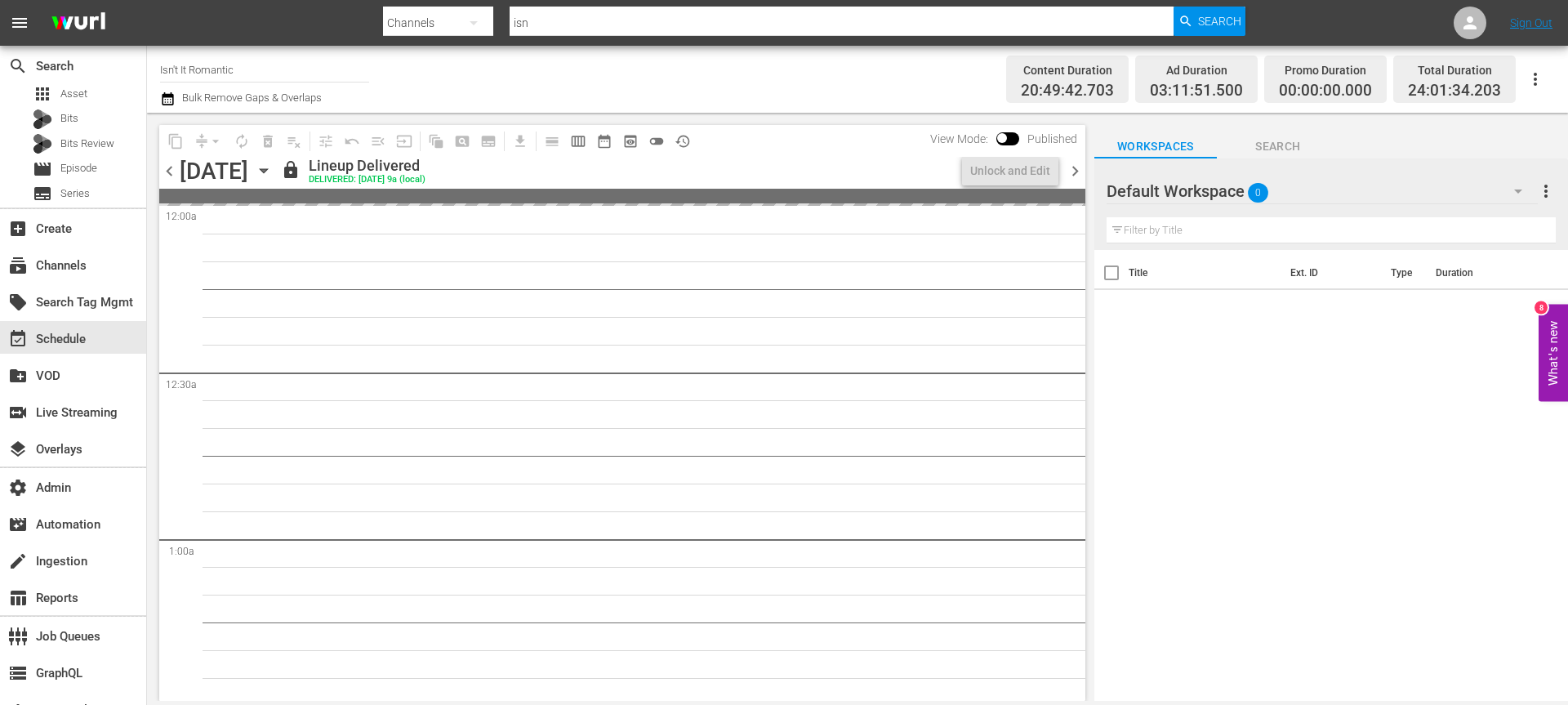
click at [267, 170] on icon "button" at bounding box center [263, 171] width 8 height 4
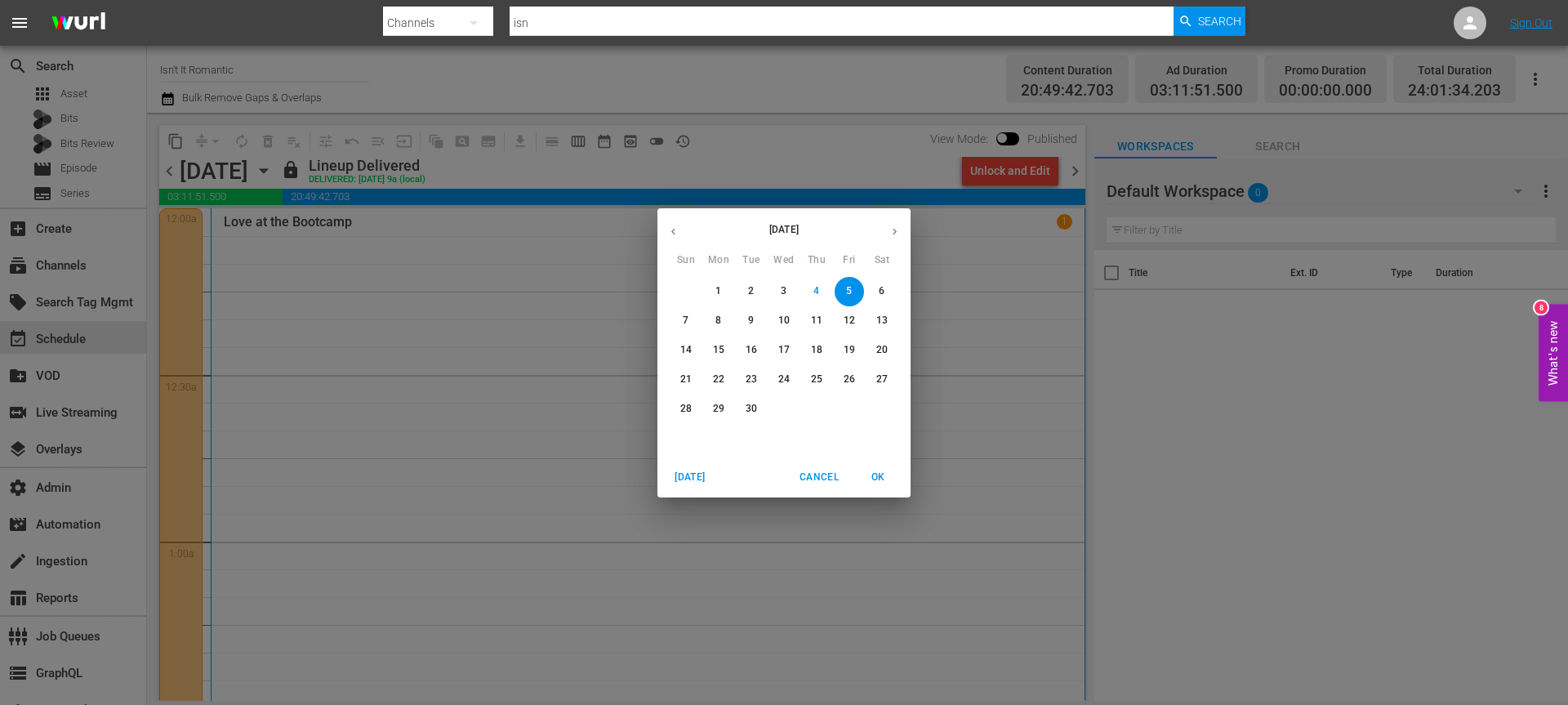
click at [901, 227] on button "button" at bounding box center [894, 232] width 32 height 32
click at [785, 294] on p "1" at bounding box center [783, 291] width 6 height 14
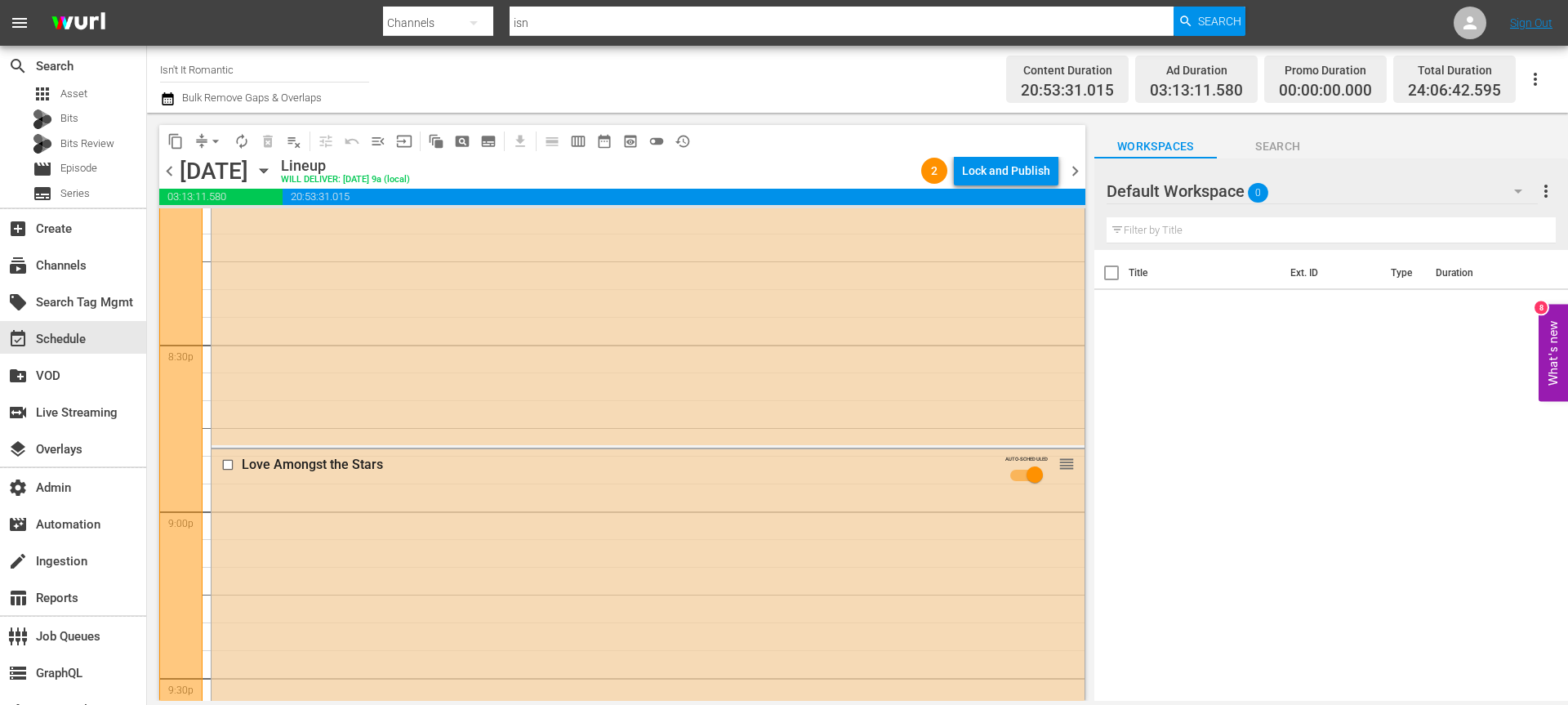
scroll to position [7584, 0]
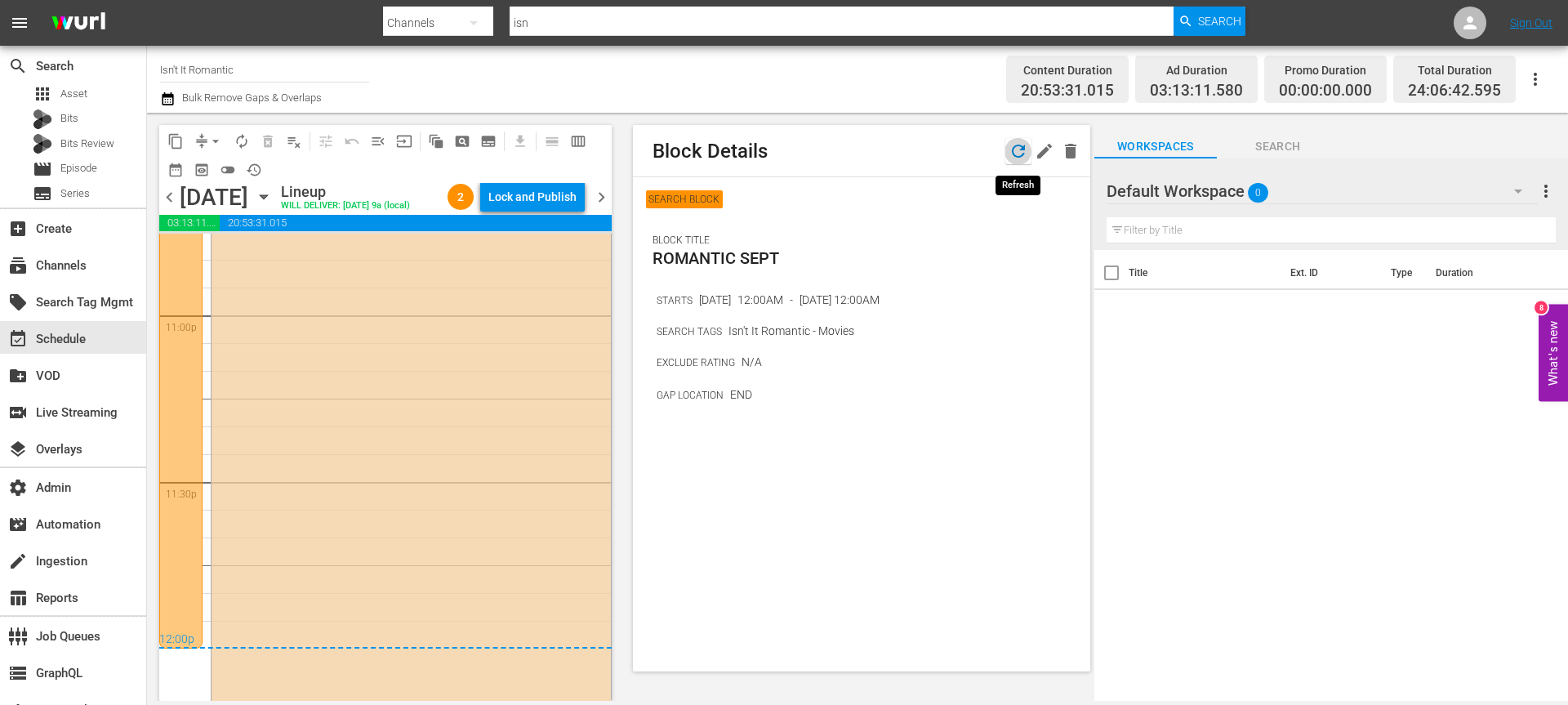
click at [1018, 145] on icon "button" at bounding box center [1018, 151] width 13 height 13
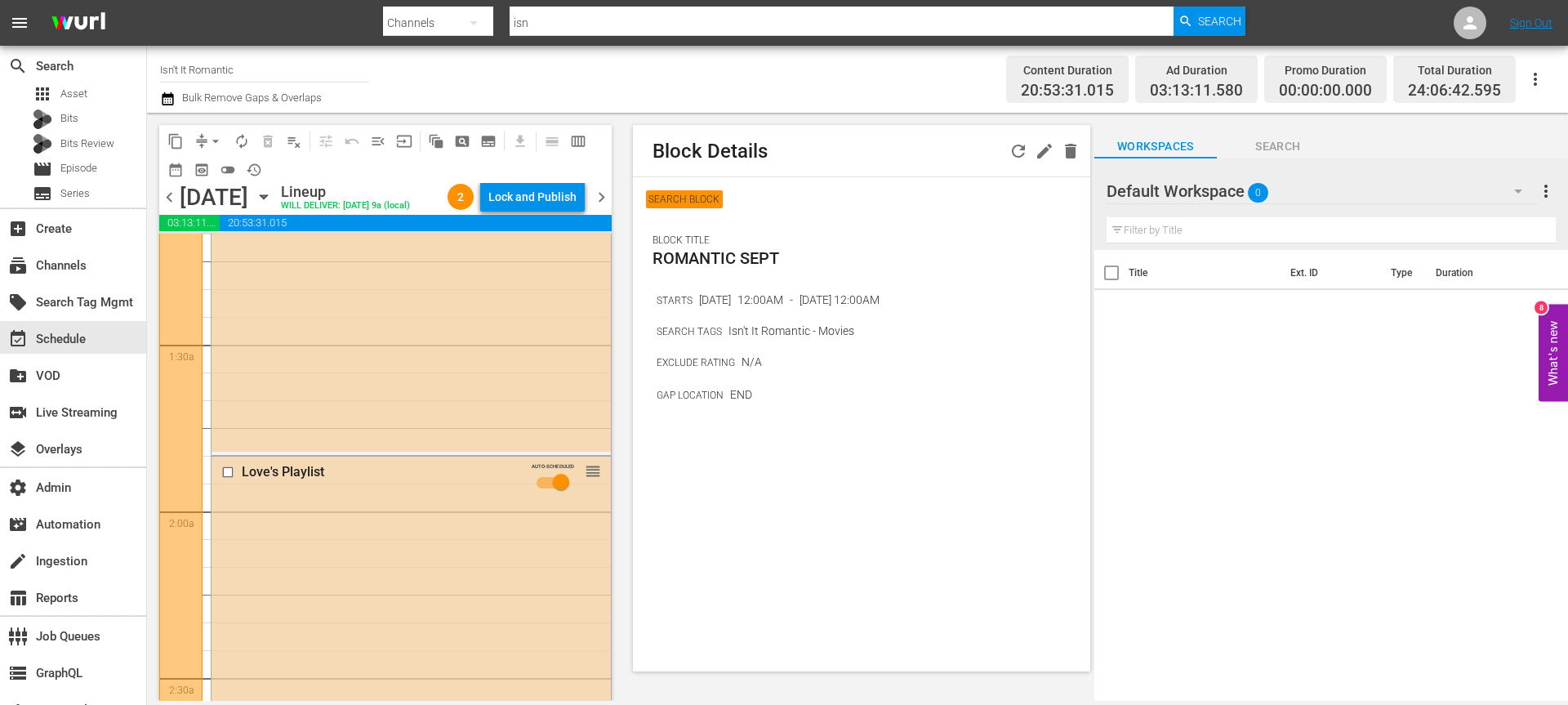
scroll to position [0, 0]
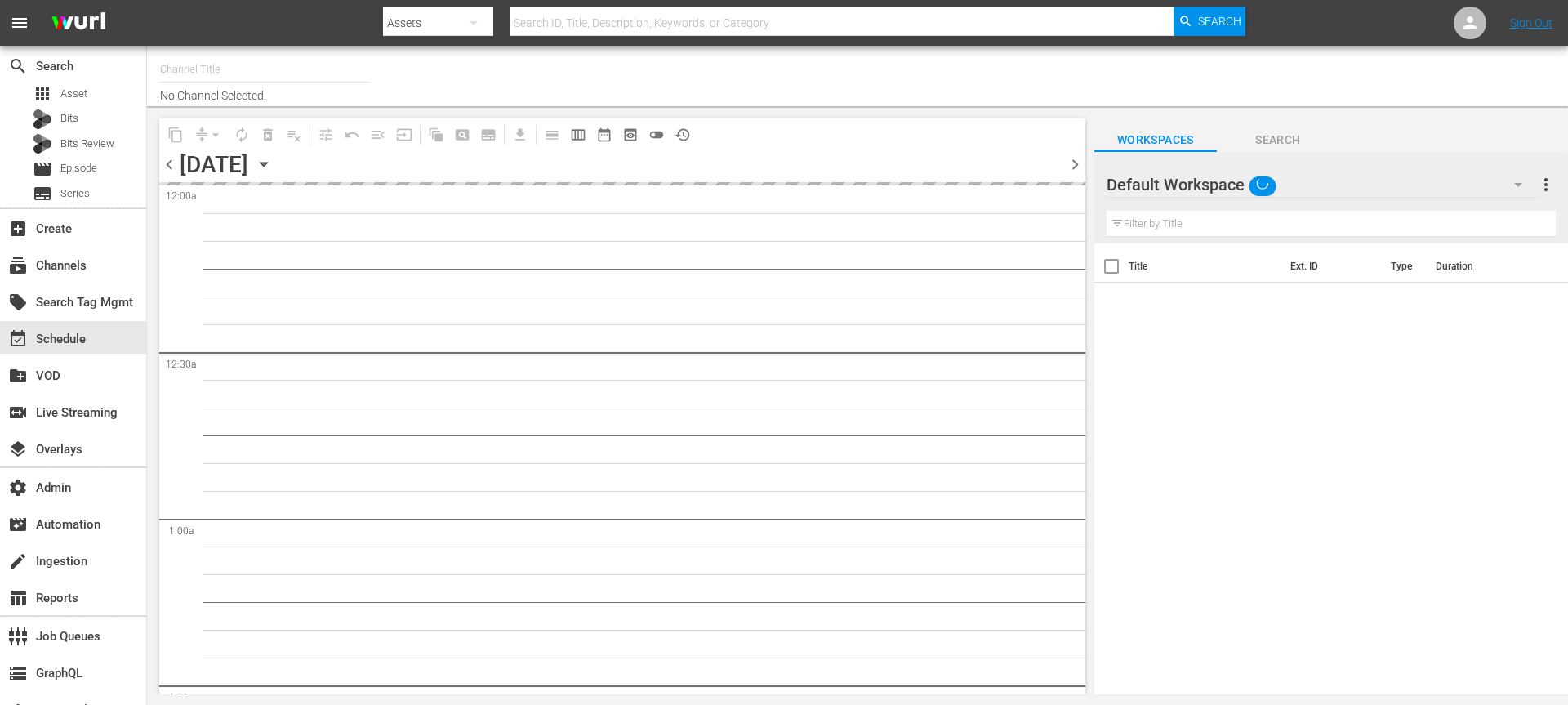
type input "Isn't It Romantic (1597)"
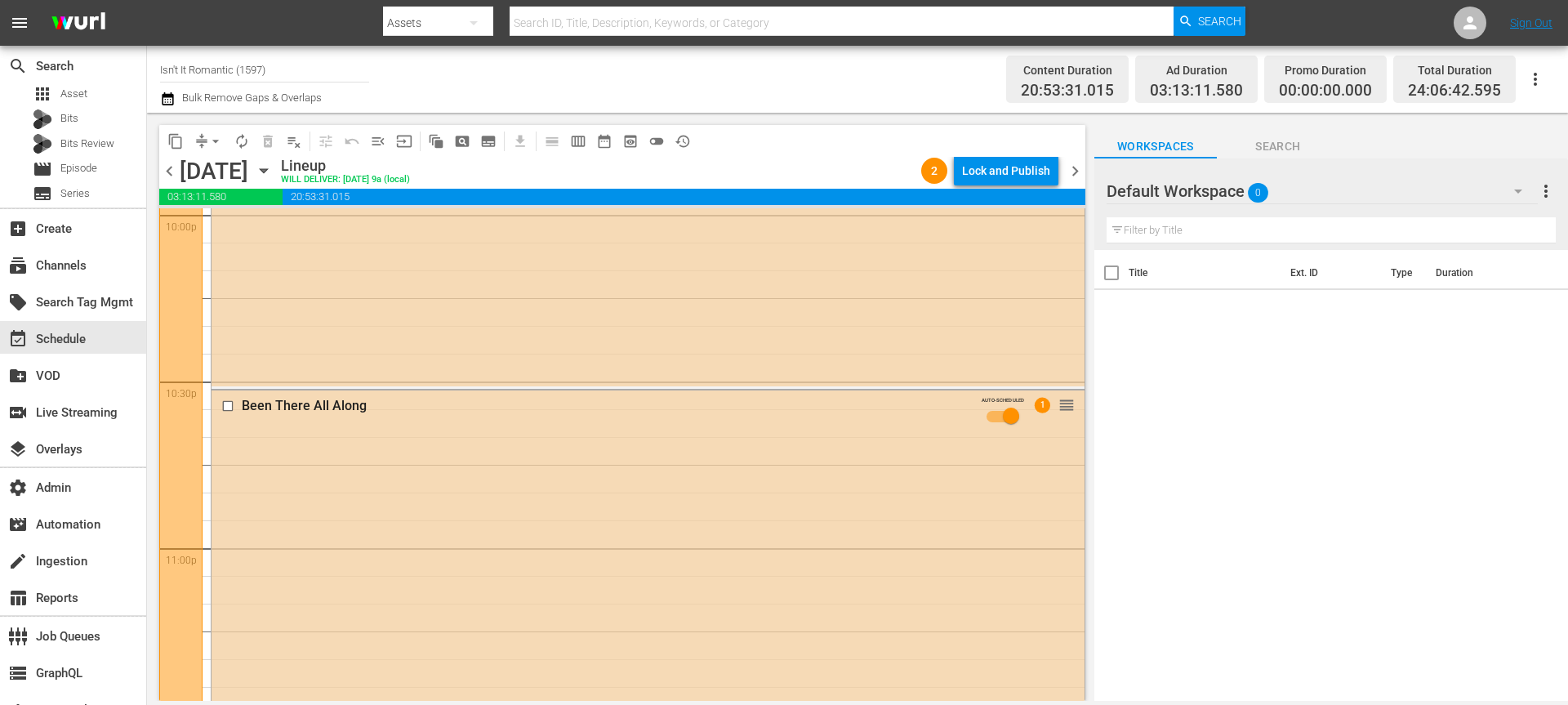
scroll to position [7584, 0]
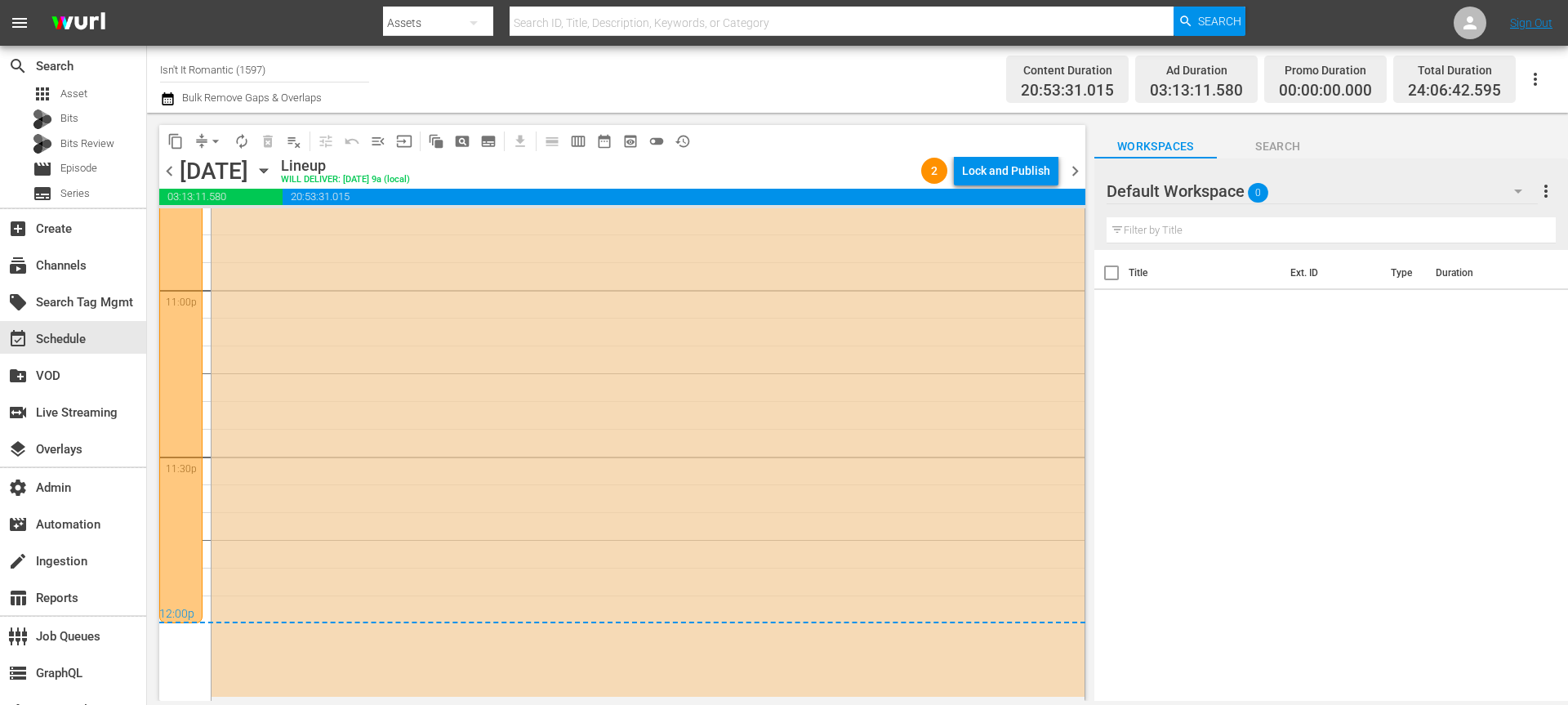
click at [1073, 177] on span "chevron_right" at bounding box center [1076, 172] width 21 height 21
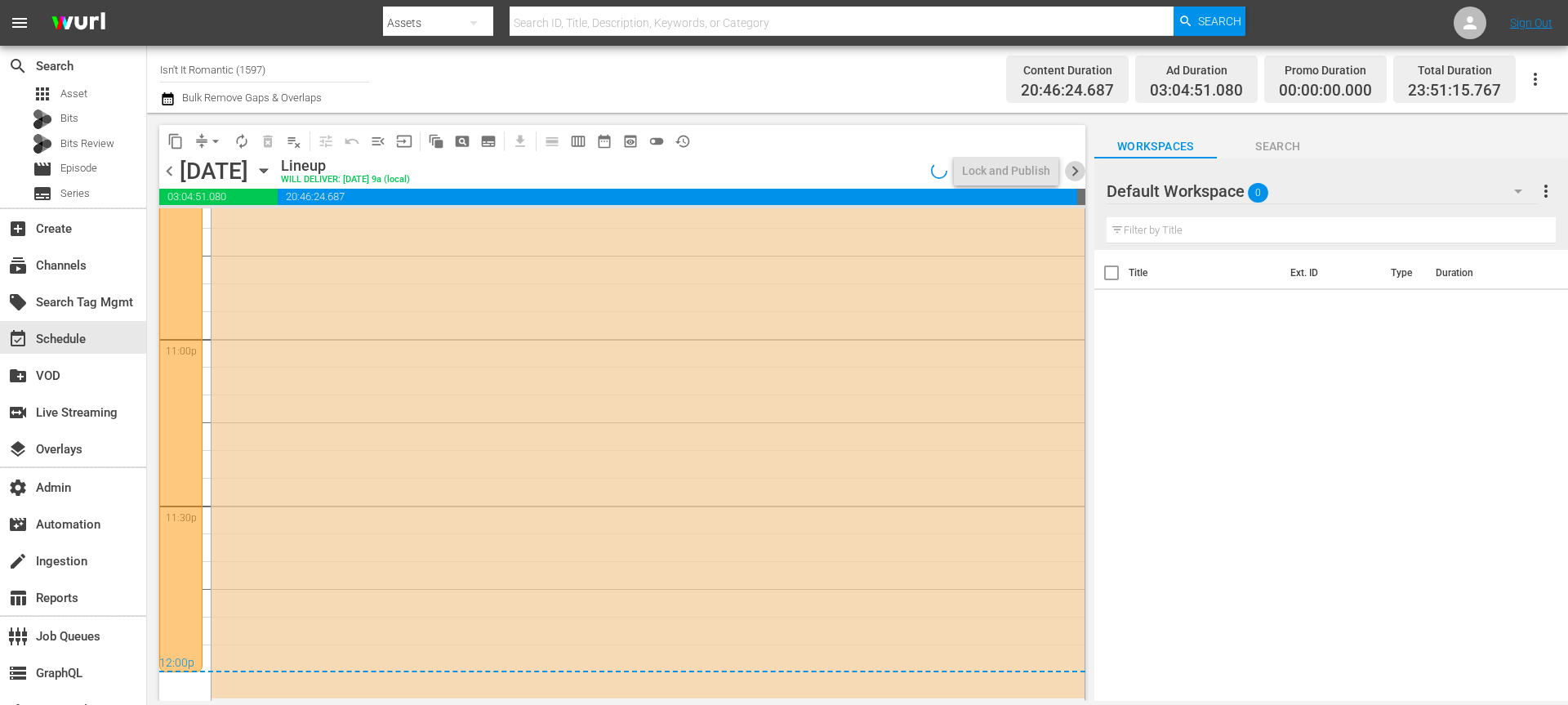
click at [1073, 177] on span "chevron_right" at bounding box center [1076, 172] width 21 height 21
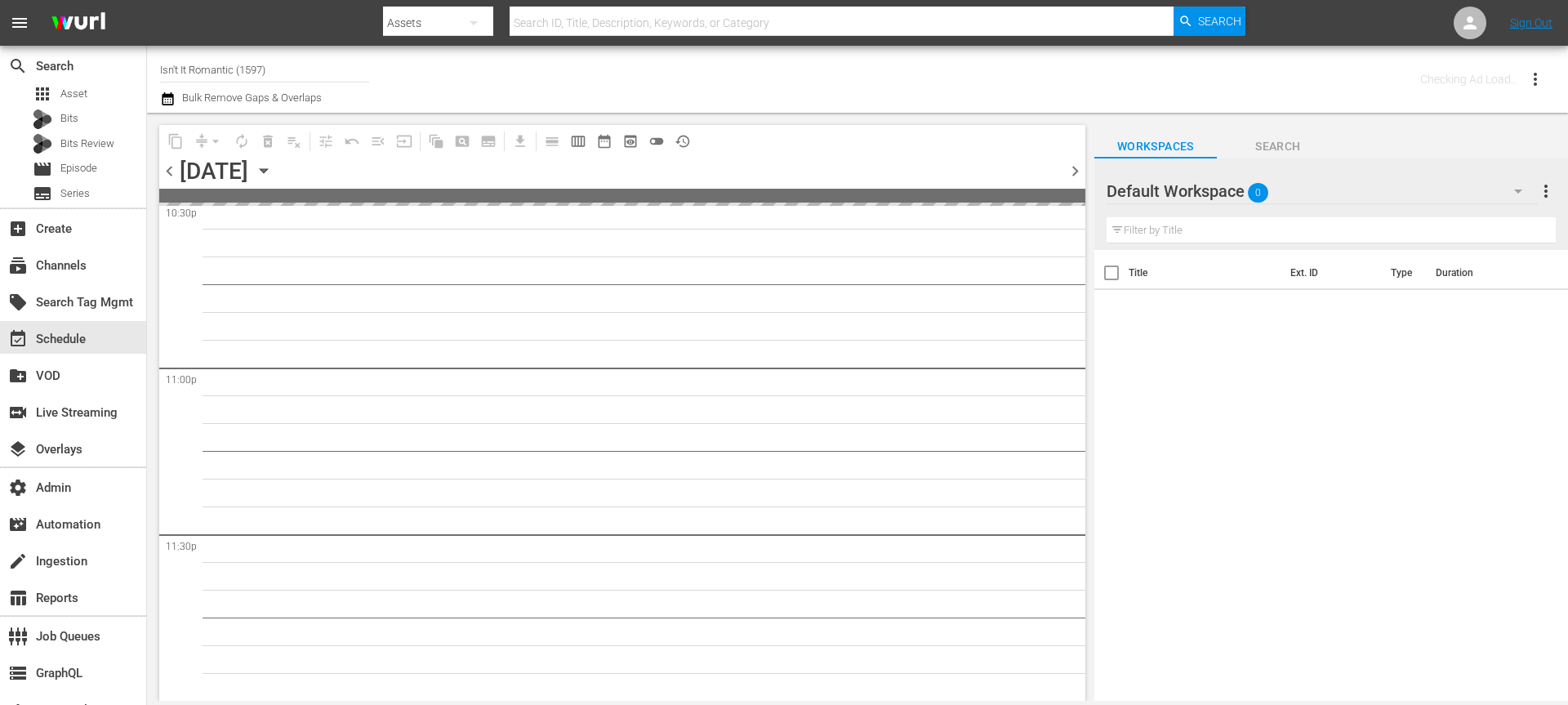
click at [1073, 177] on span "chevron_right" at bounding box center [1076, 172] width 21 height 21
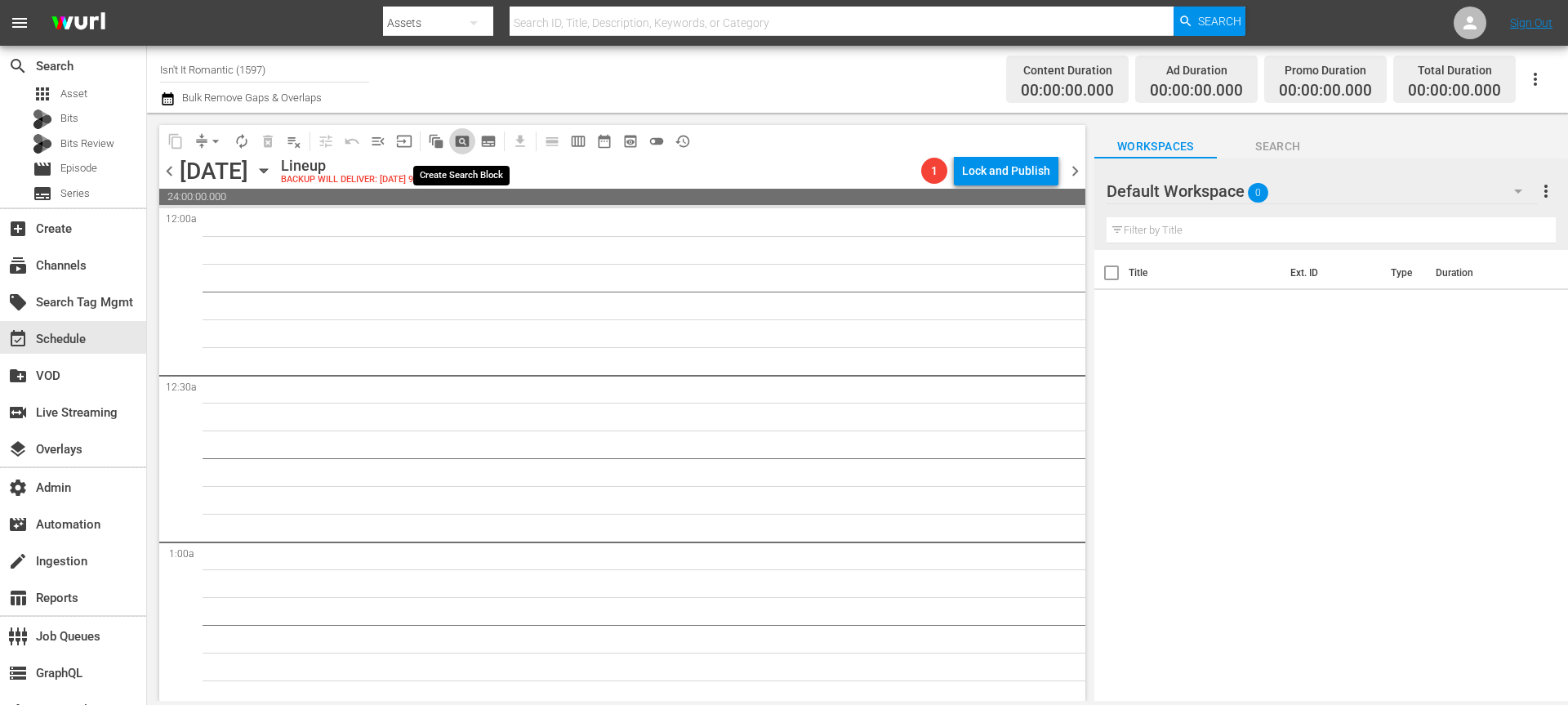
click at [463, 140] on span "pageview_outlined" at bounding box center [461, 141] width 16 height 16
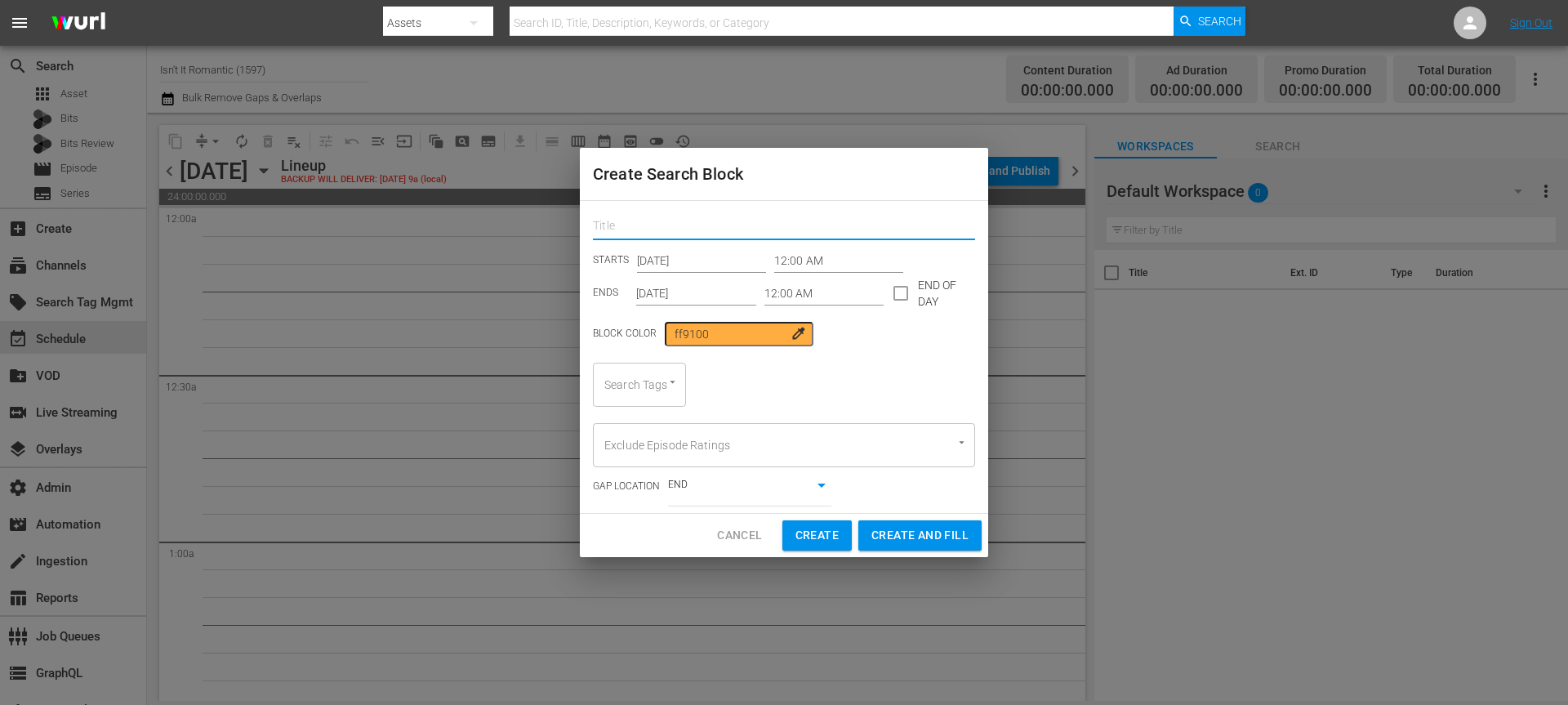
click at [692, 227] on input "text" at bounding box center [783, 227] width 382 height 25
type input "ROMATNIC"
click at [653, 408] on div "ROMATNIC STARTS [DATE] 12:00 AM ENDS [DATE] 12:00 AM END OF DAY Block Color ff9…" at bounding box center [784, 357] width 409 height 312
click at [653, 404] on div "Search Tags" at bounding box center [639, 384] width 93 height 44
type input "isn"
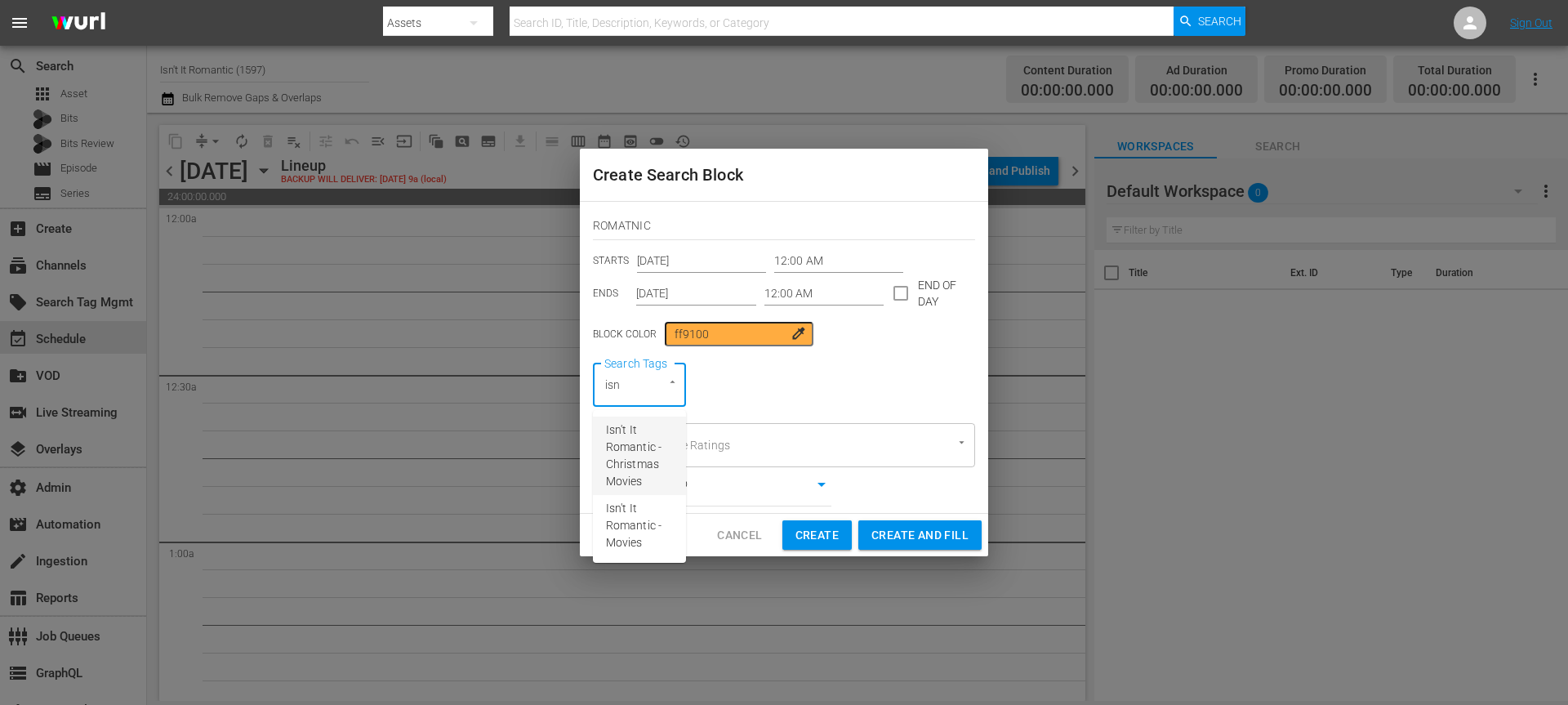
click at [648, 444] on span "Isn't It Romantic - Christmas Movies" at bounding box center [639, 456] width 67 height 69
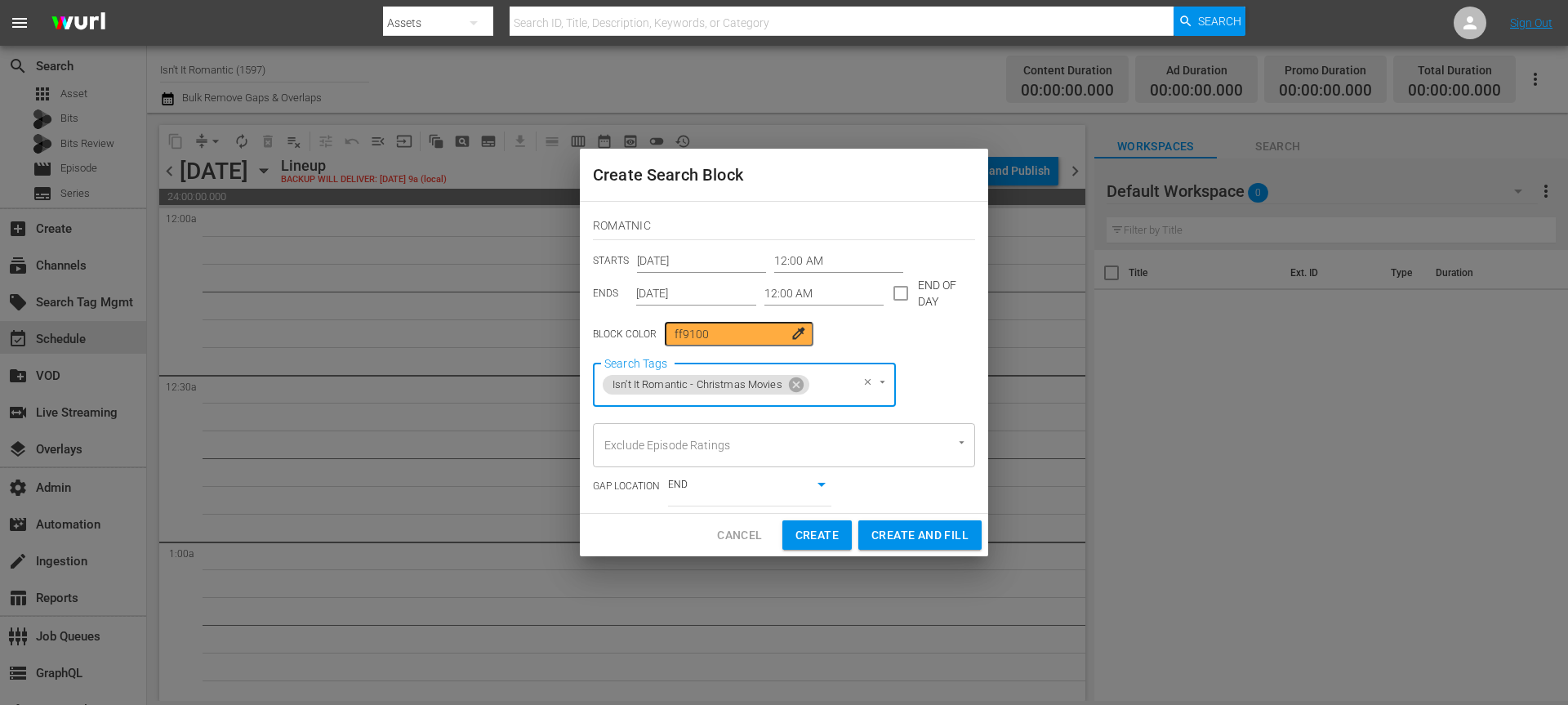
click at [897, 297] on input "checkbox" at bounding box center [901, 296] width 34 height 34
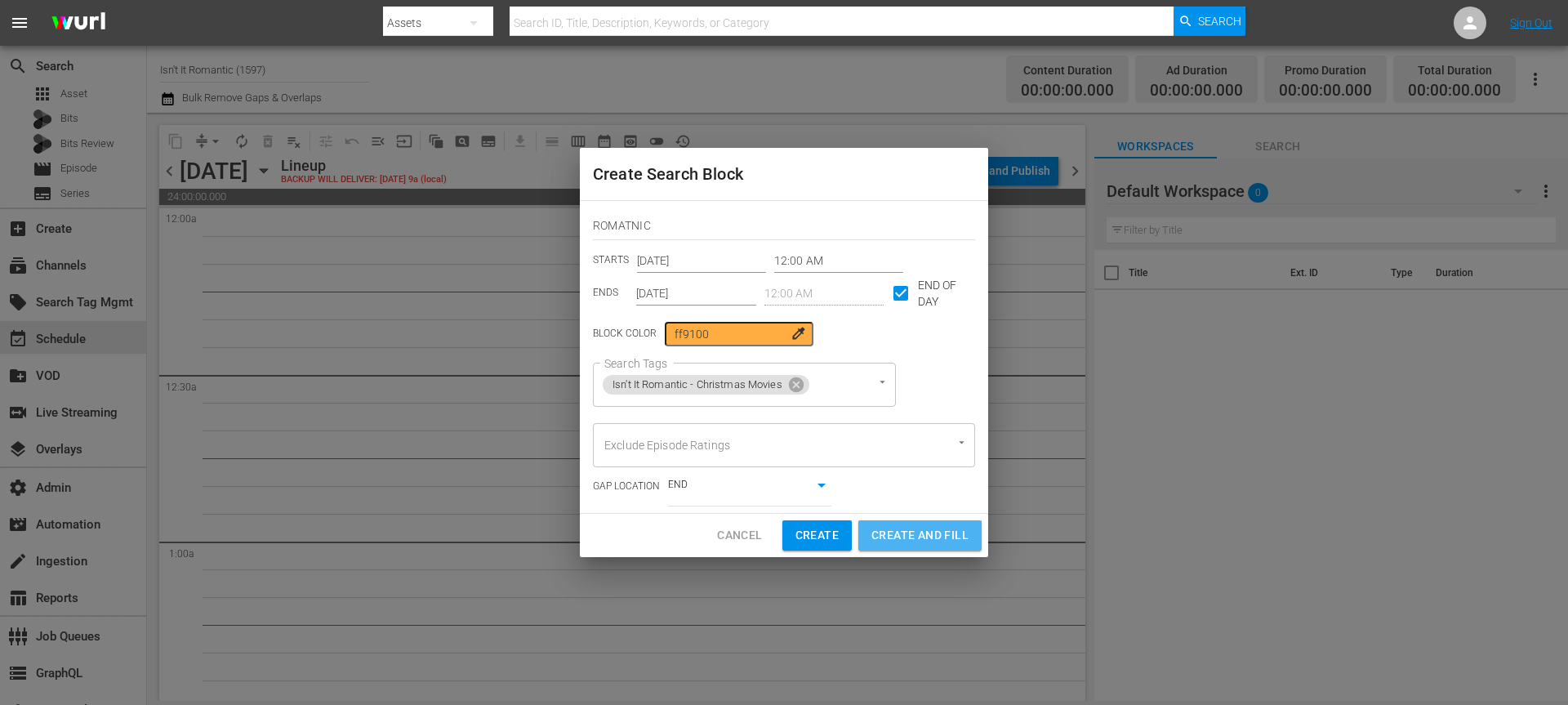
click at [894, 532] on span "Create and Fill" at bounding box center [920, 536] width 97 height 21
checkbox input "false"
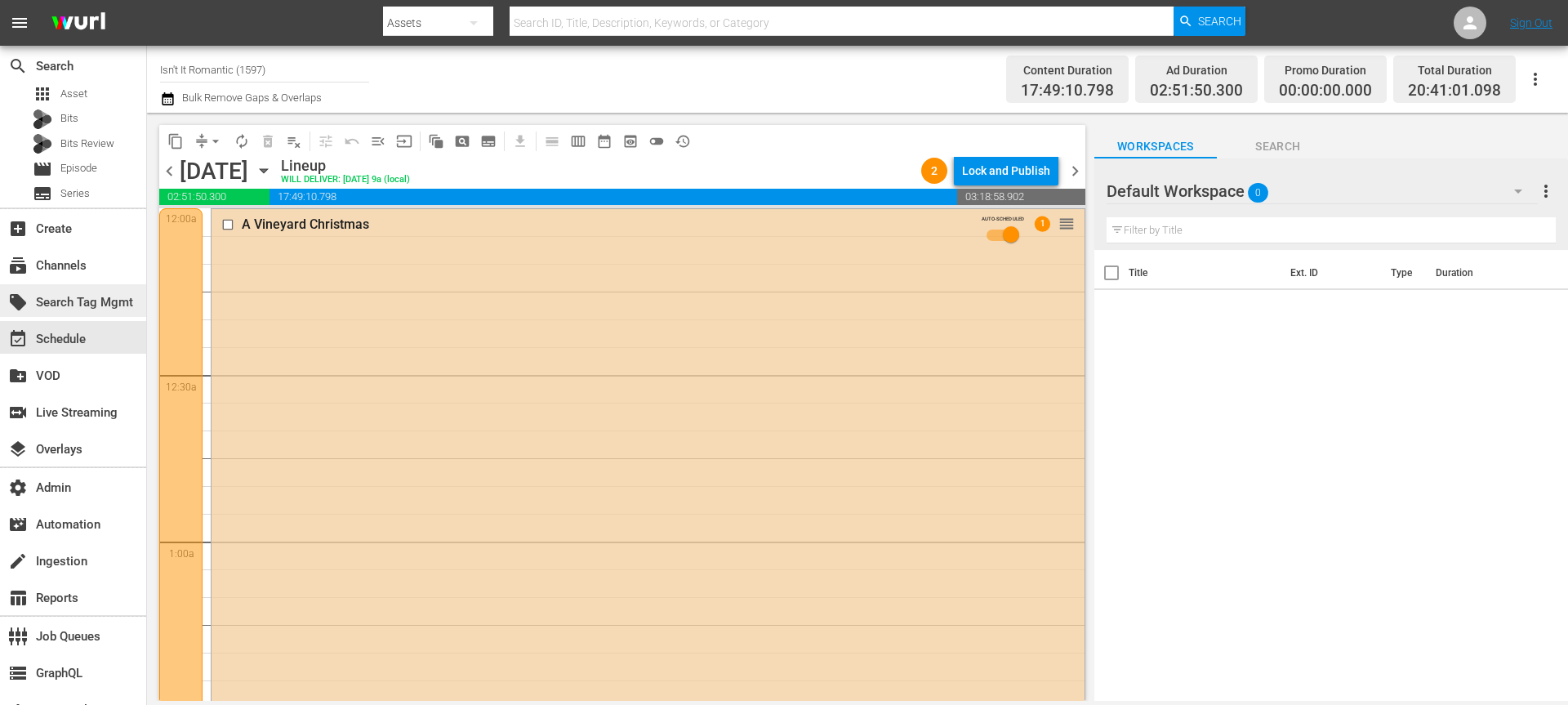
click at [67, 306] on div "local_offer Search Tag Mgmt" at bounding box center [45, 300] width 92 height 15
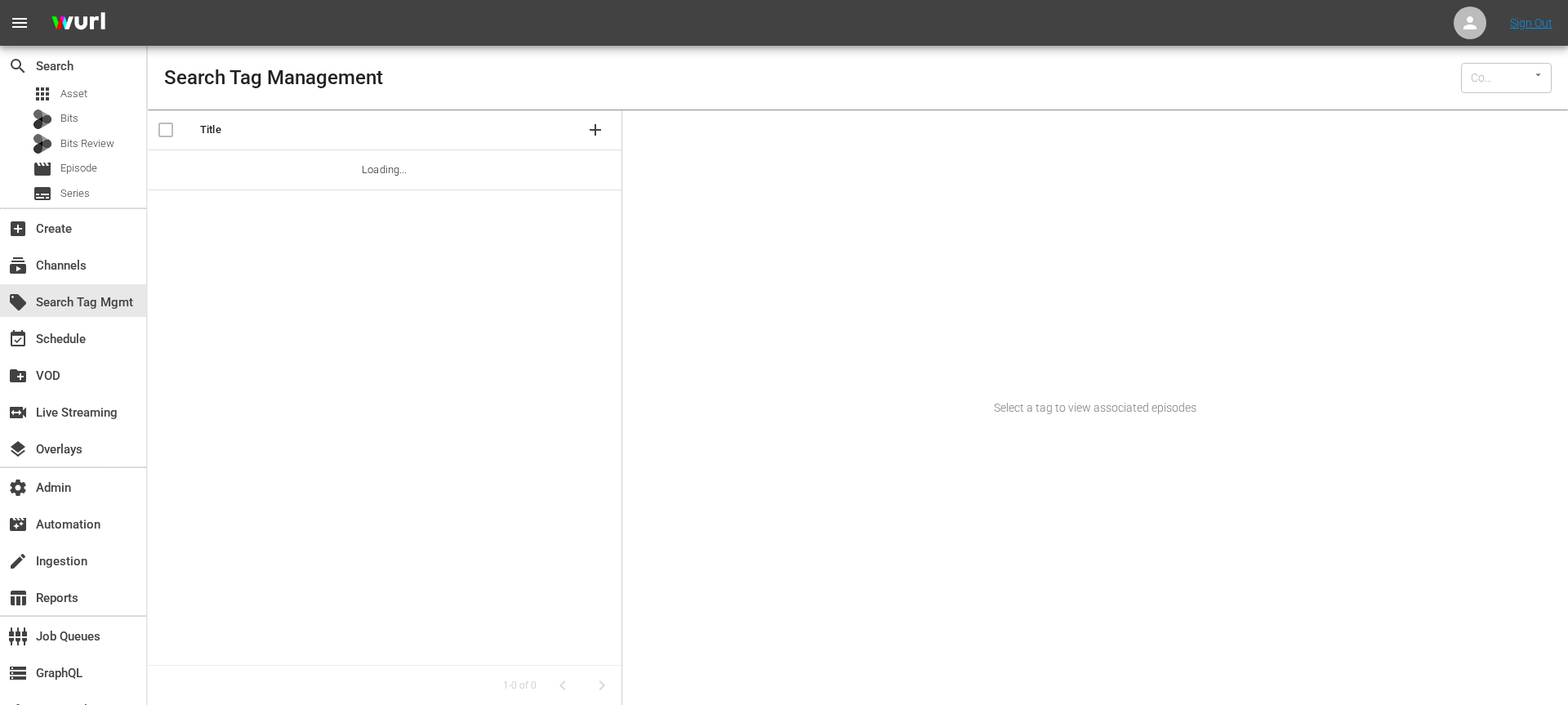
type input "Wurl (15)"
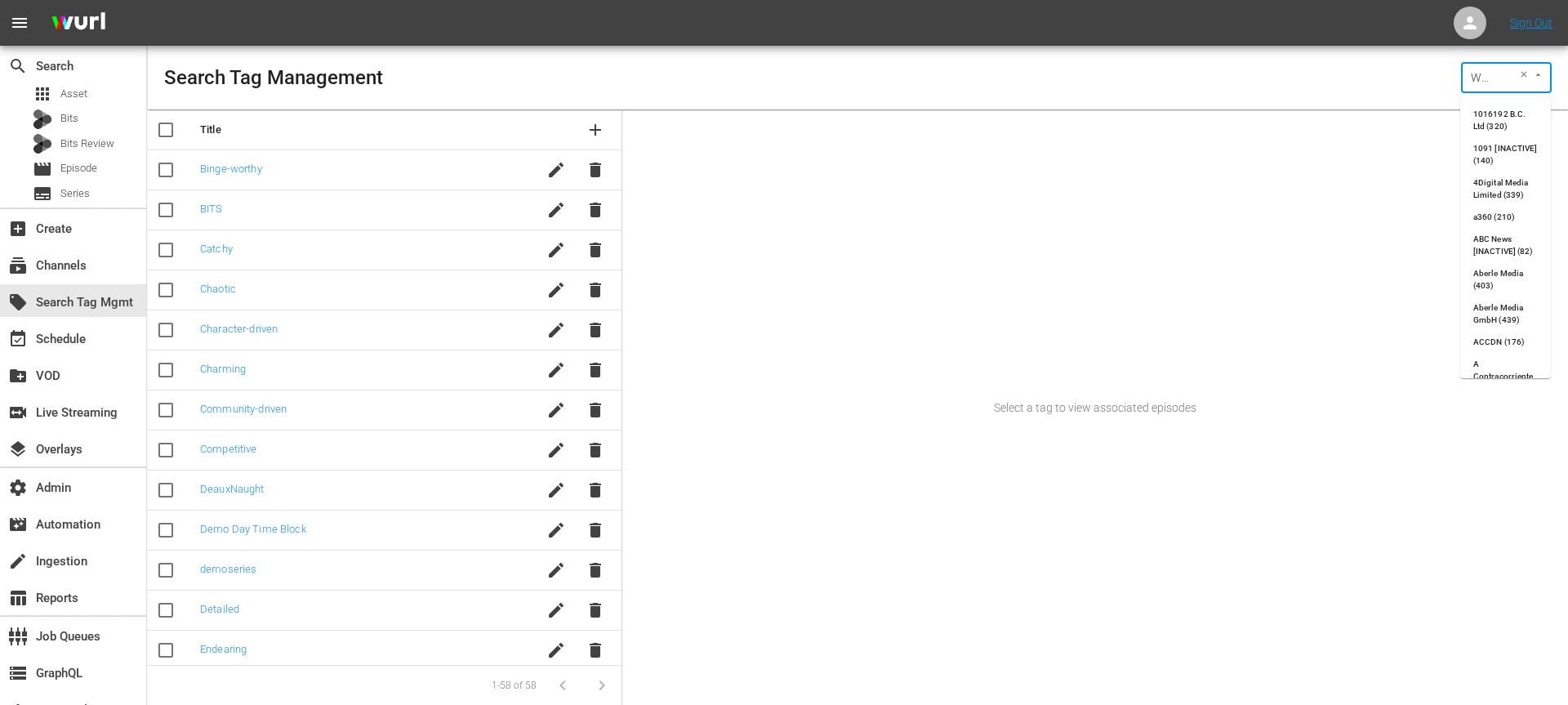
click at [1486, 73] on input "Wurl (15)" at bounding box center [1482, 77] width 33 height 22
click at [1248, 77] on div "Search Tag Management [PERSON_NAME] (15) ​" at bounding box center [858, 77] width 1420 height 64
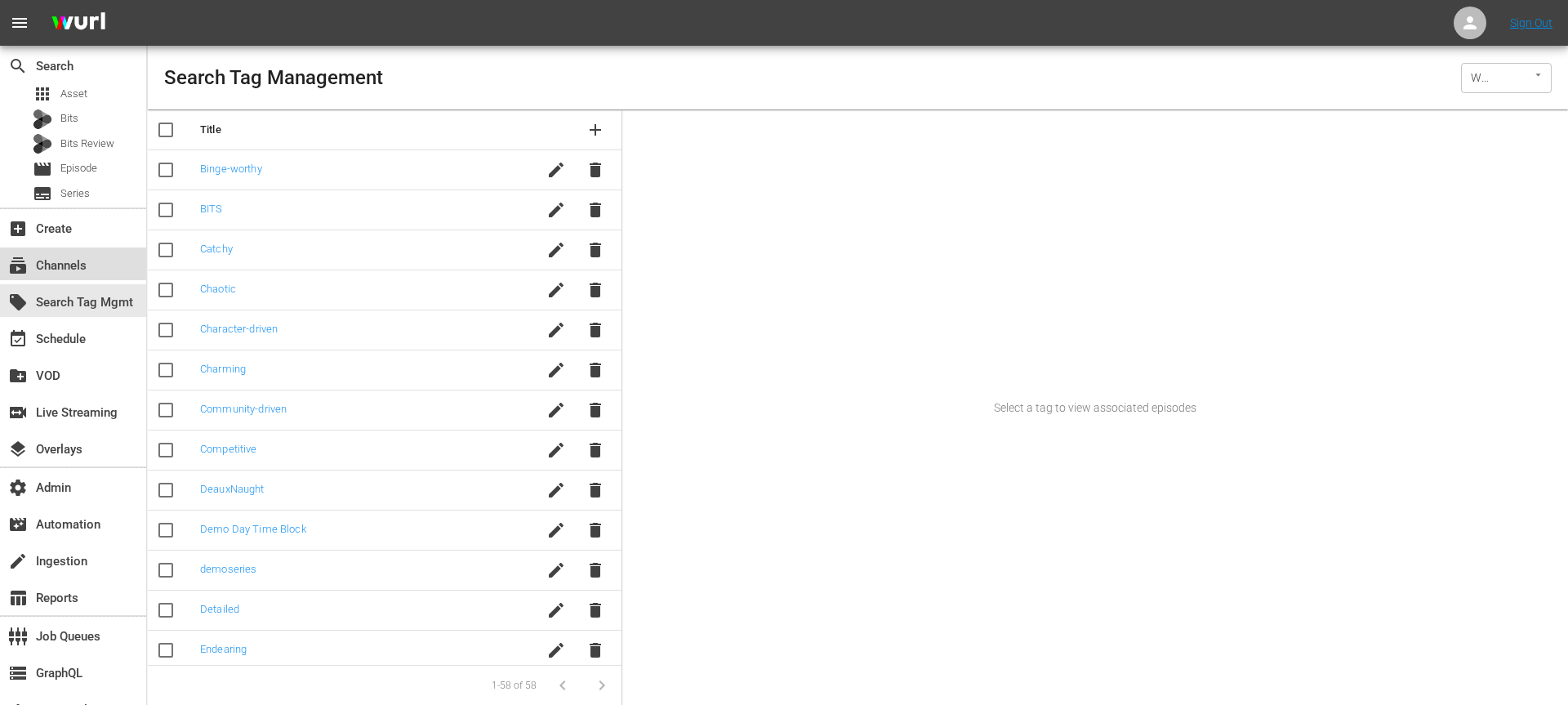
click at [78, 260] on div "subscriptions Channels" at bounding box center [45, 263] width 92 height 15
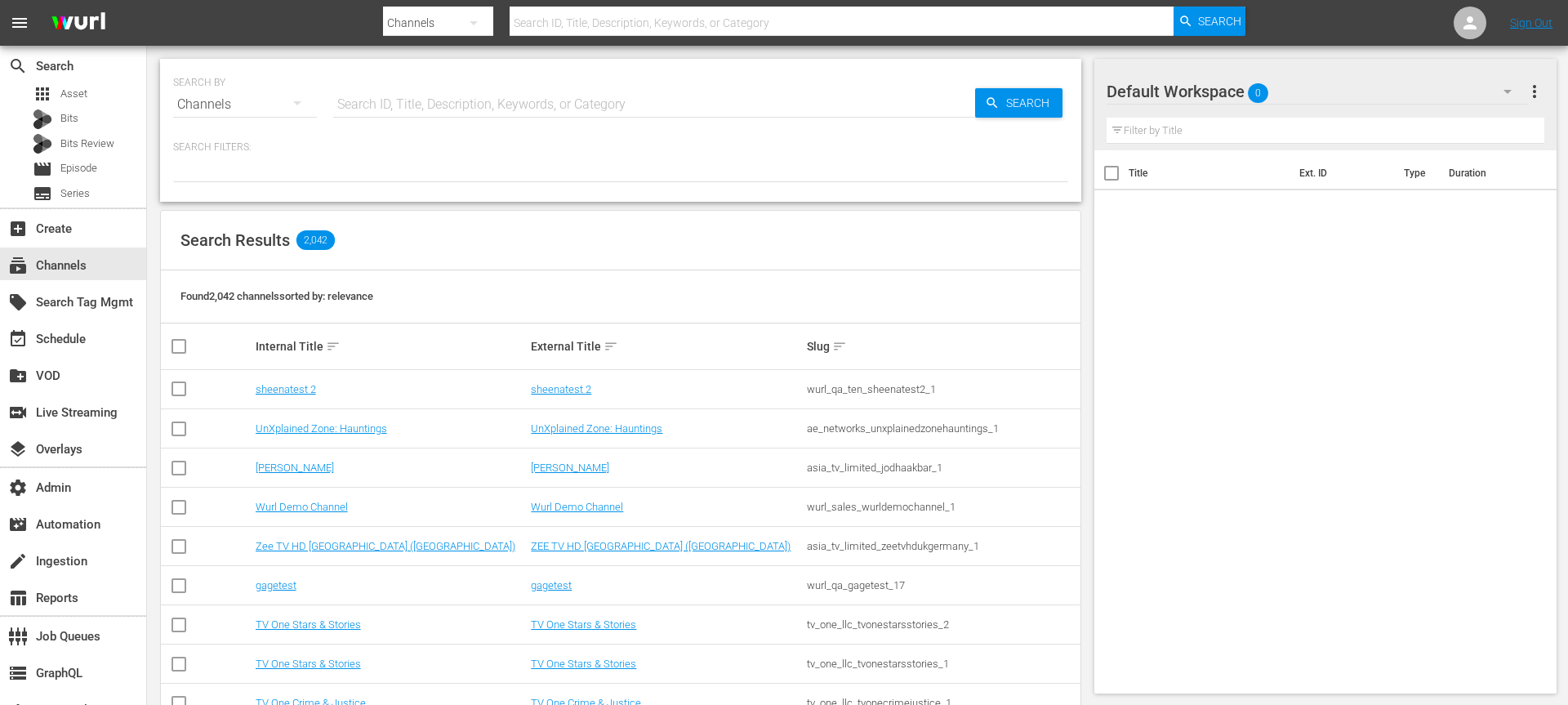
click at [428, 268] on div "Search Results 2,042" at bounding box center [621, 240] width 920 height 59
